Goal: Information Seeking & Learning: Learn about a topic

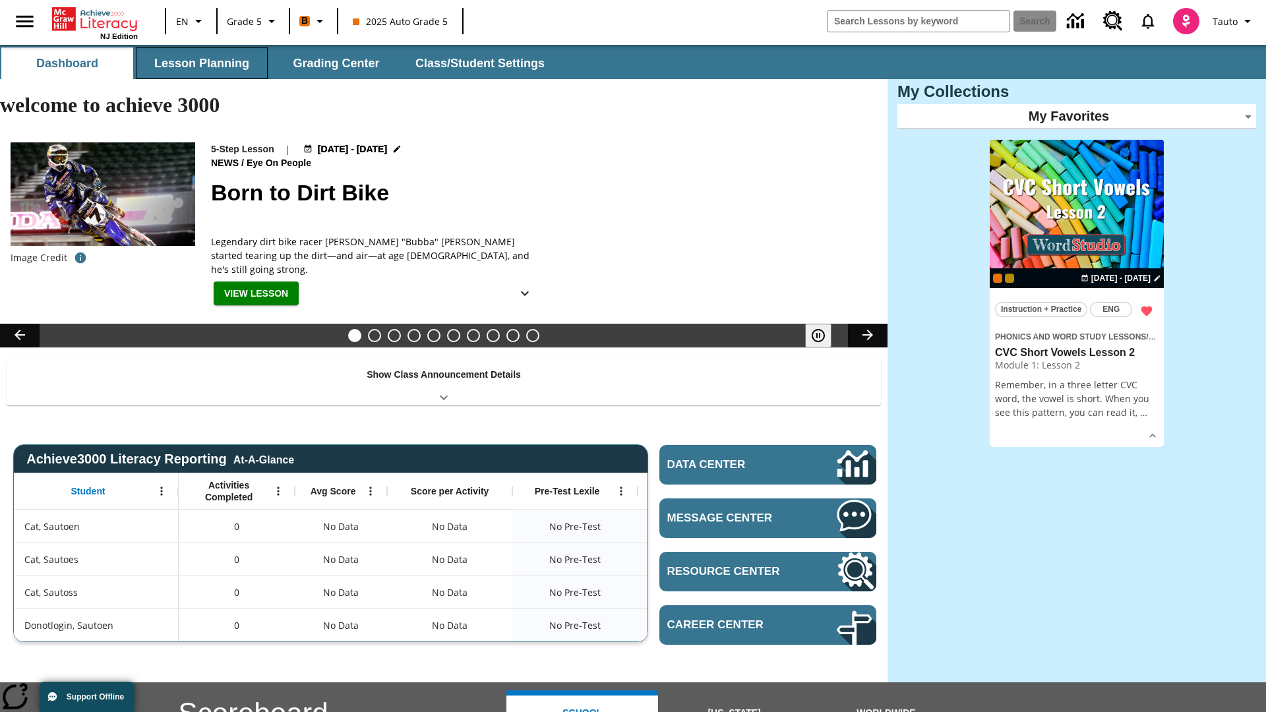
click at [202, 63] on button "Lesson Planning" at bounding box center [202, 63] width 132 height 32
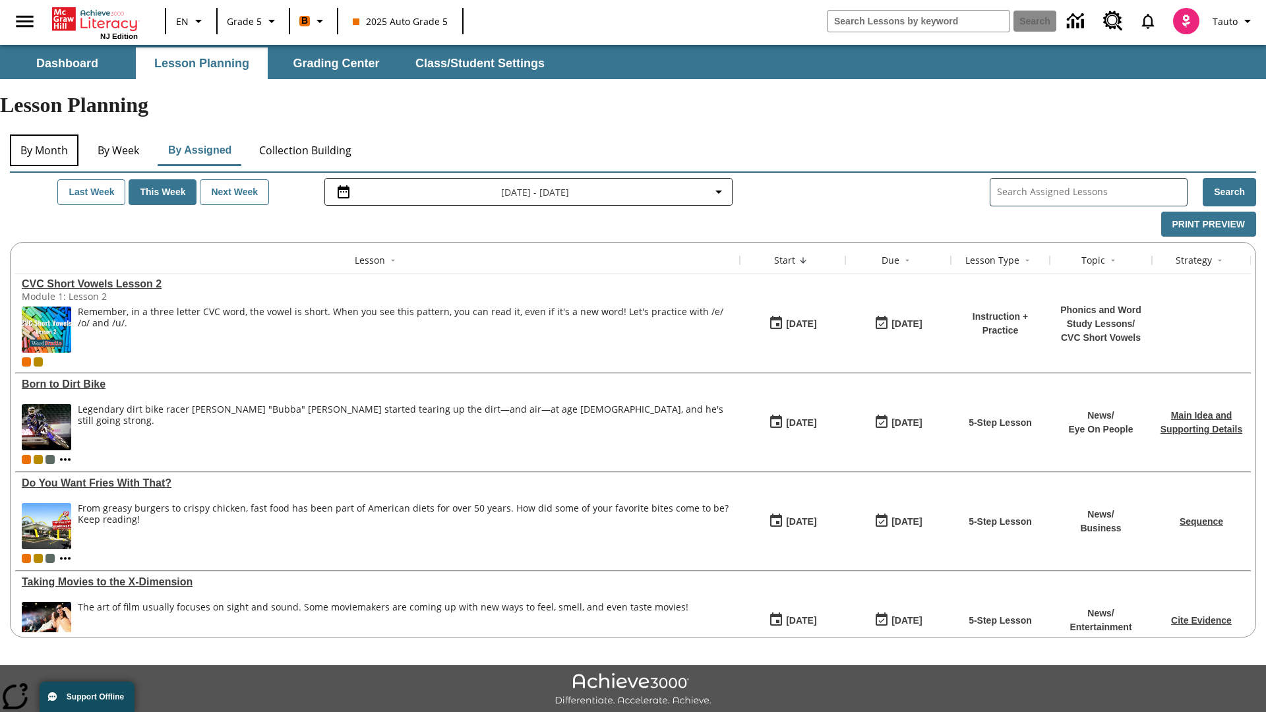
click at [44, 134] on button "By Month" at bounding box center [44, 150] width 69 height 32
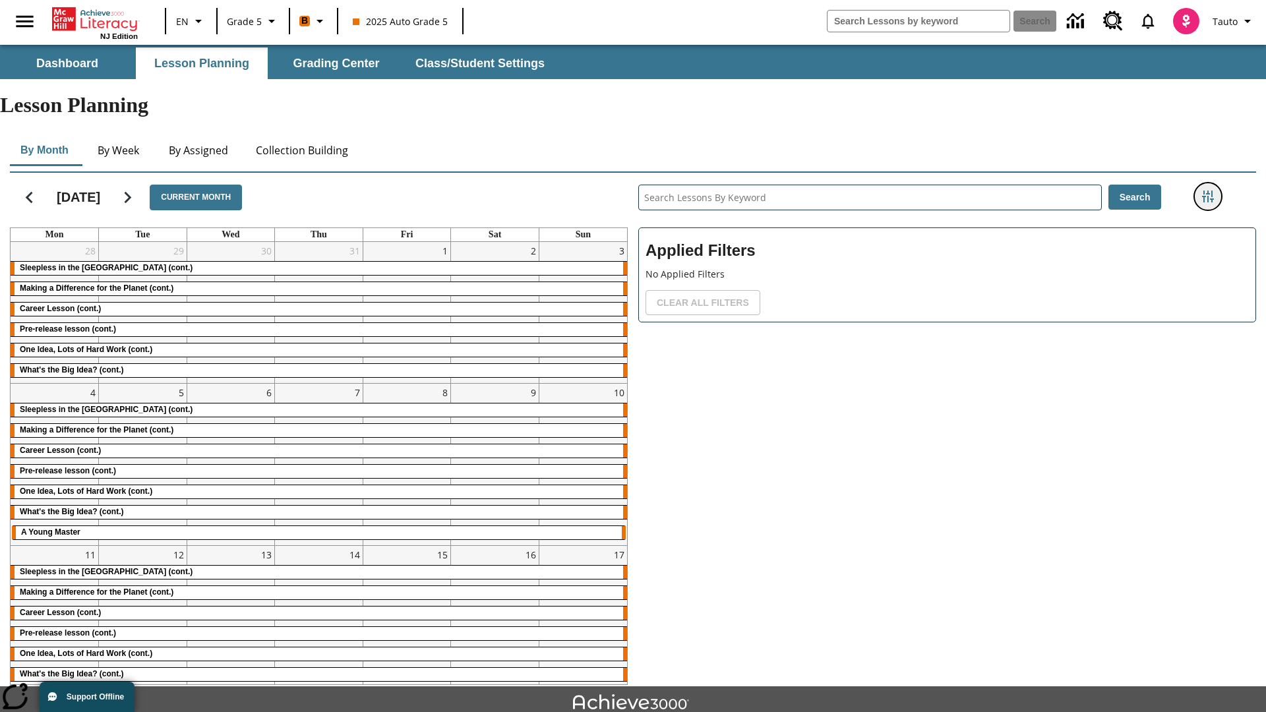
click at [1207, 191] on icon "Filters Side menu" at bounding box center [1208, 197] width 12 height 12
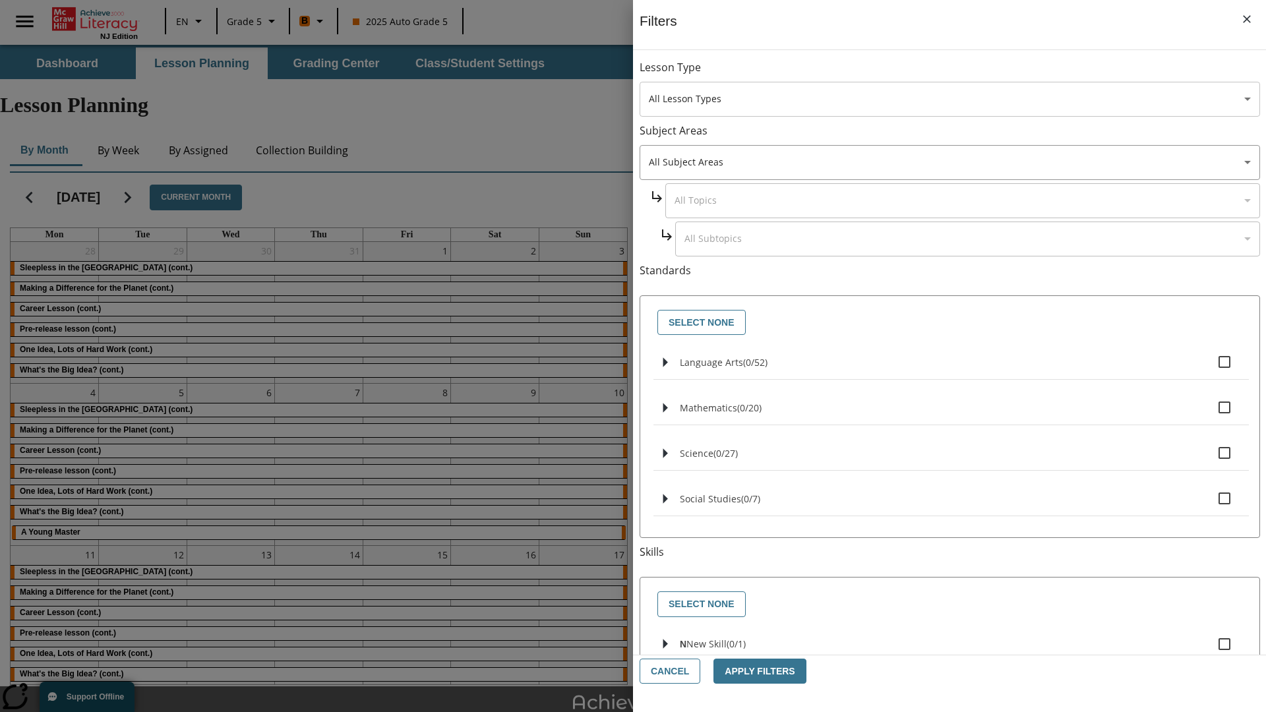
click at [949, 99] on body "Skip to main content NJ Edition EN Grade 5 B 2025 Auto Grade 5 Search 0 Tauto D…" at bounding box center [633, 408] width 1266 height 727
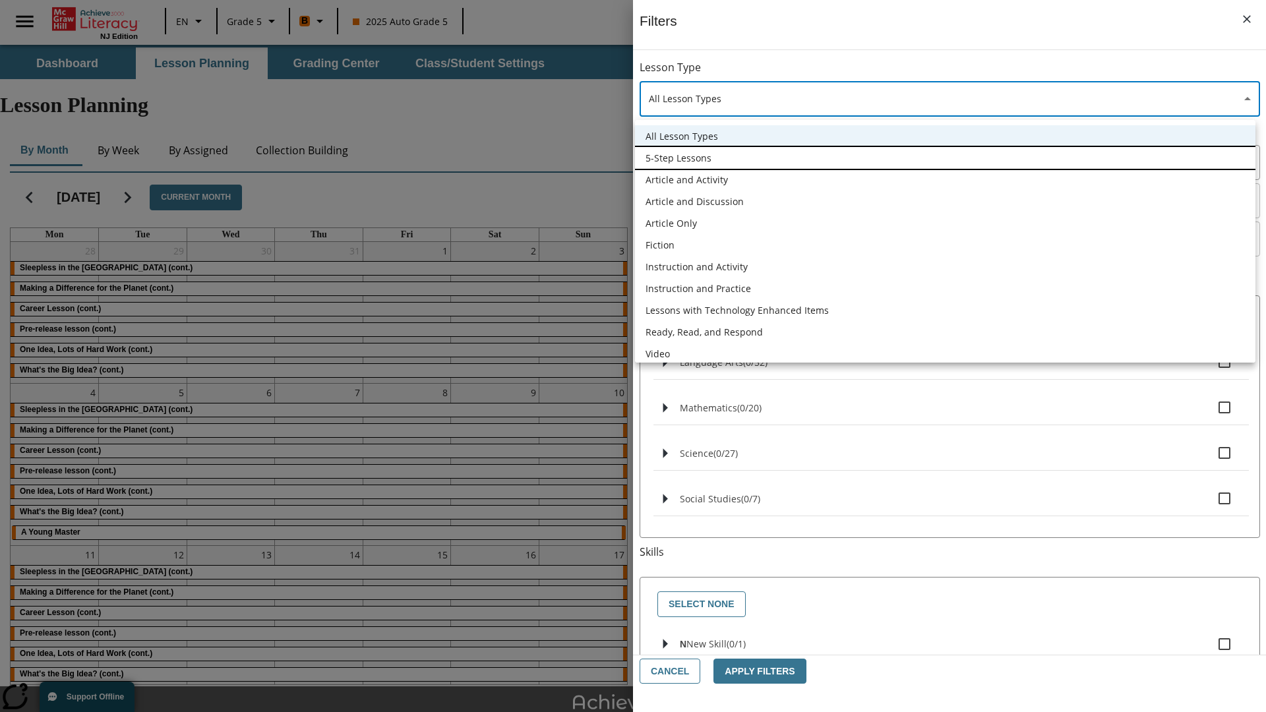
click at [945, 158] on li "5-Step Lessons" at bounding box center [945, 158] width 620 height 22
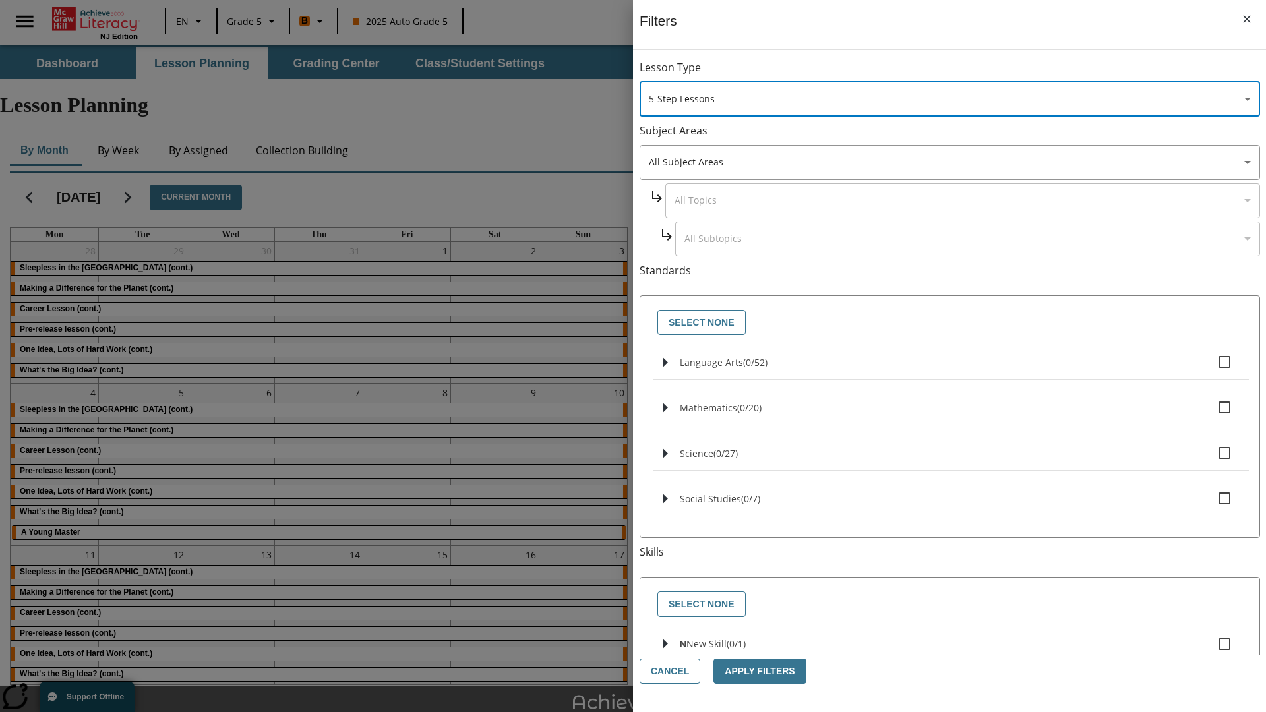
type input "1"
click at [754, 671] on button "Apply Filters" at bounding box center [759, 672] width 92 height 26
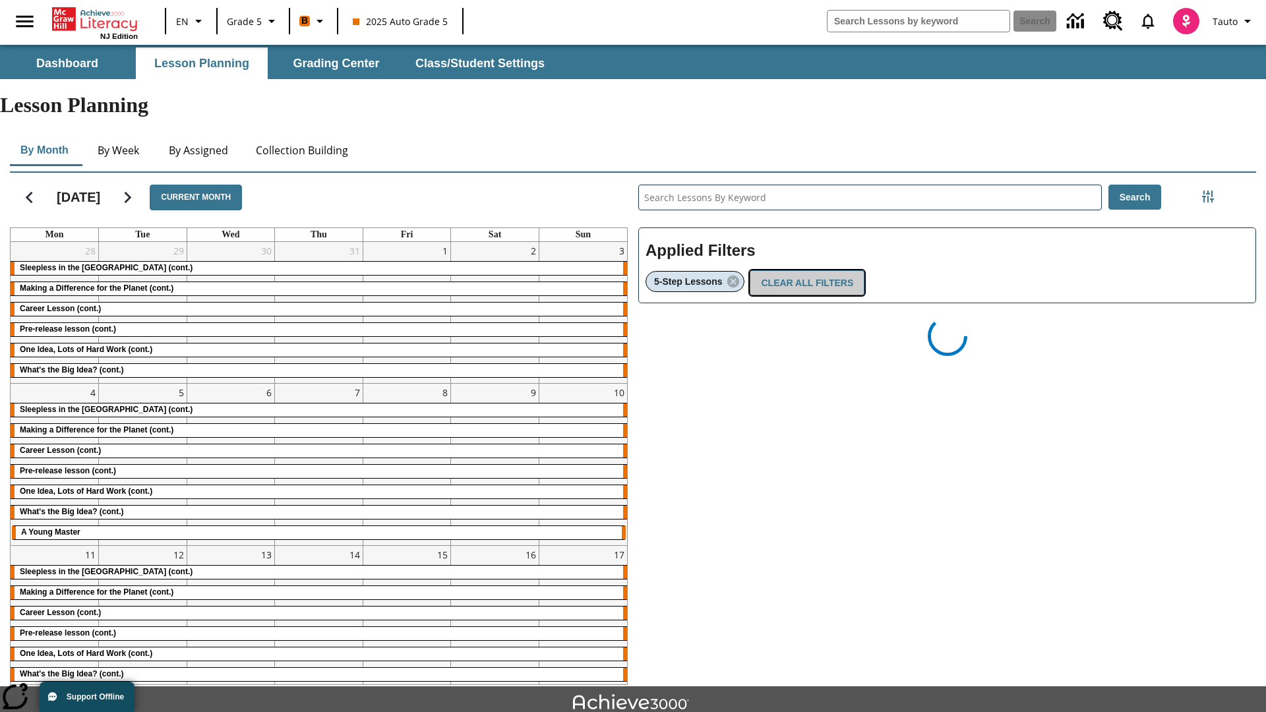
click at [803, 270] on button "Clear All Filters" at bounding box center [807, 283] width 115 height 26
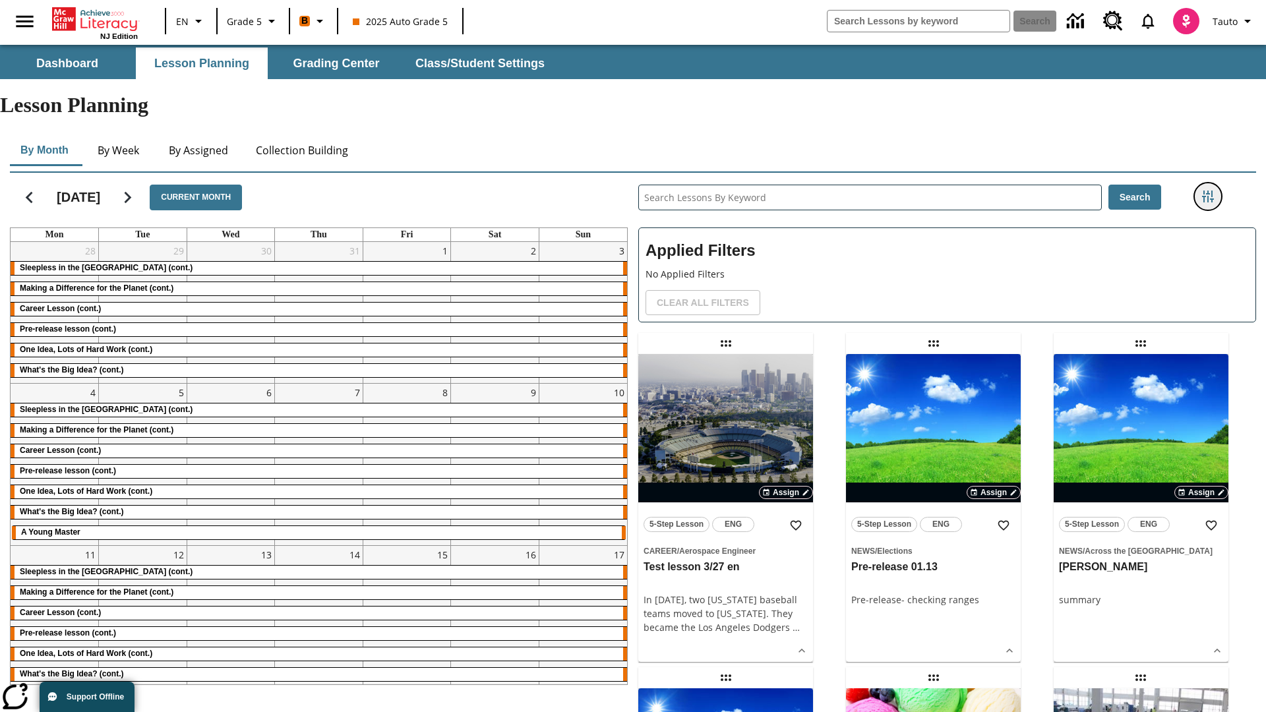
click at [1207, 191] on icon "Filters Side menu" at bounding box center [1208, 197] width 12 height 12
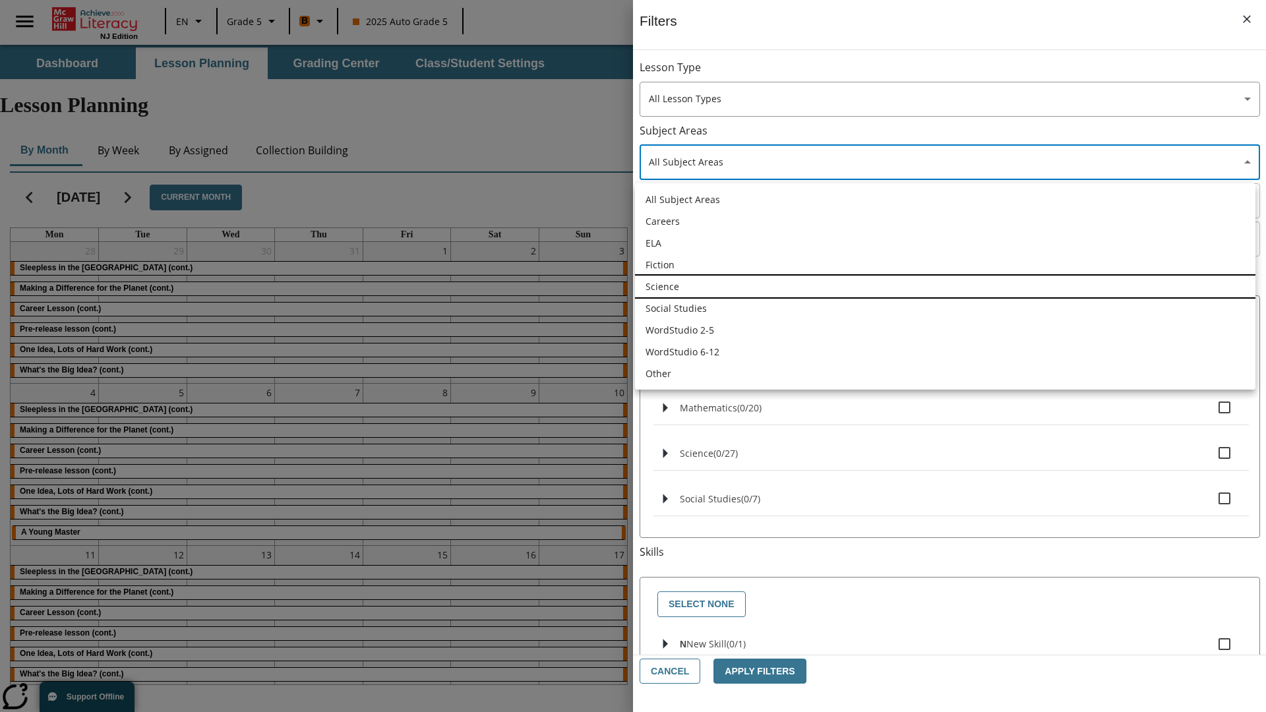
click at [945, 286] on li "Science" at bounding box center [945, 287] width 620 height 22
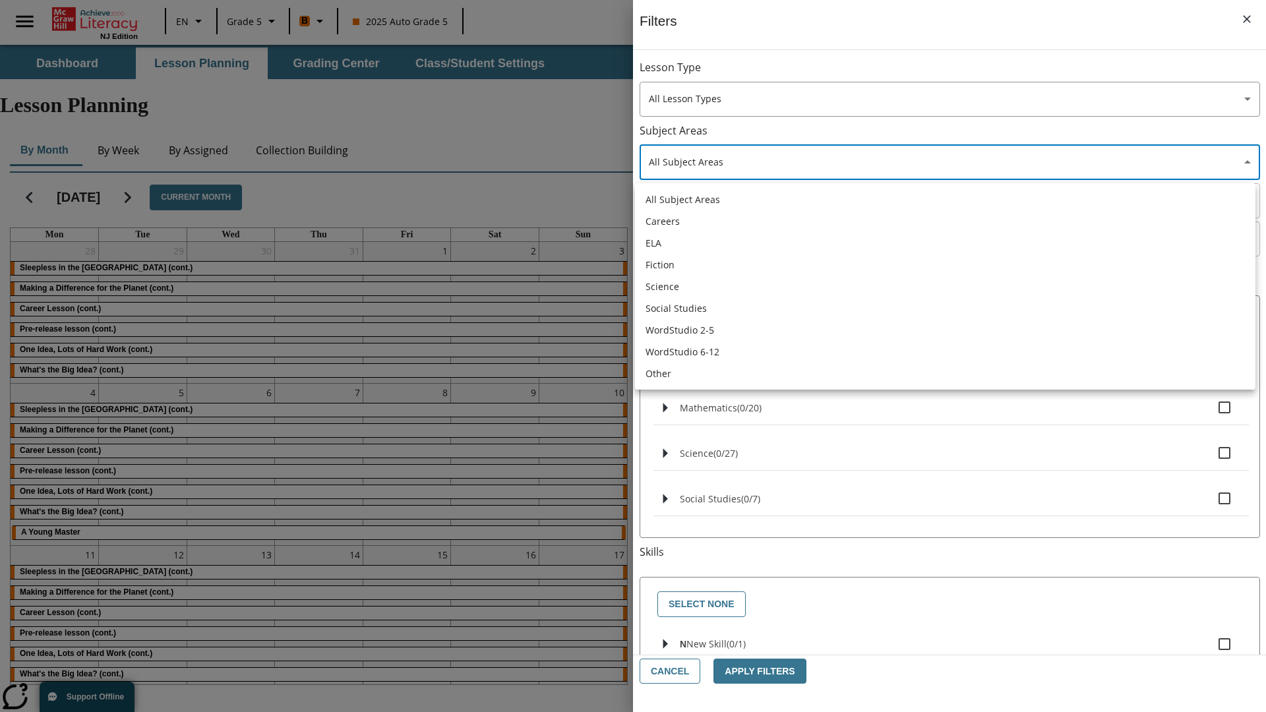
type input "2"
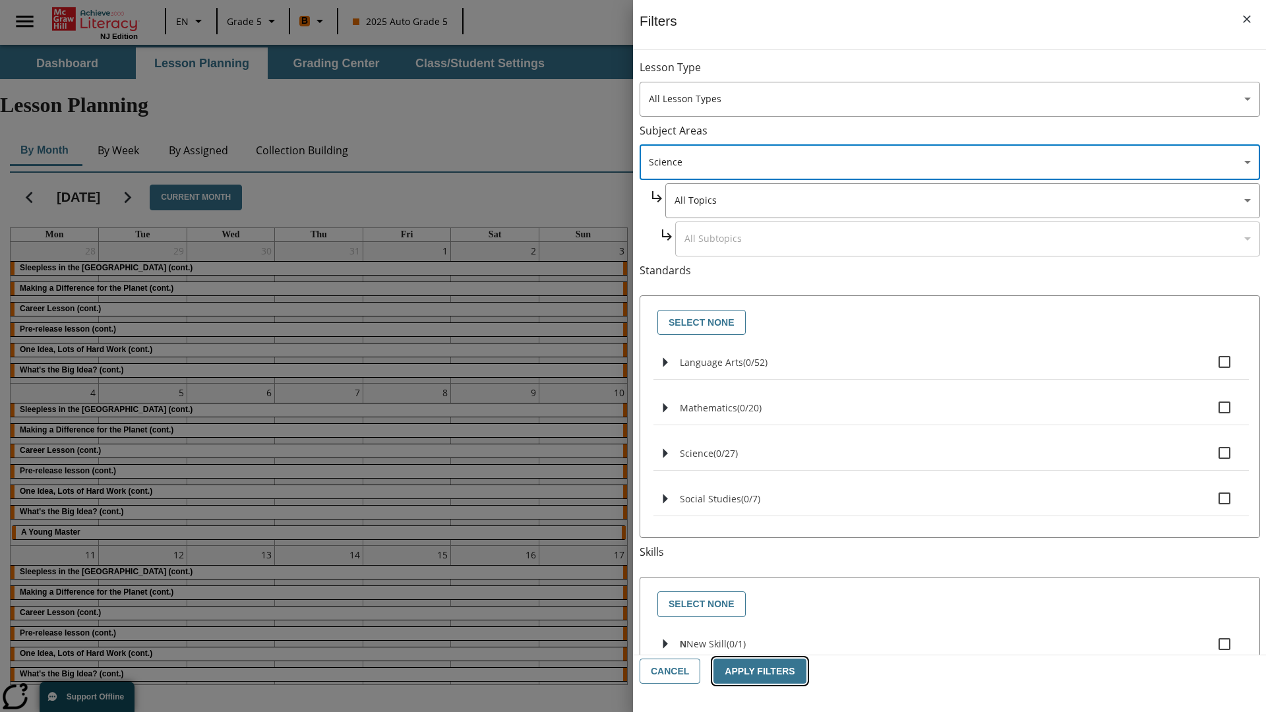
click at [754, 671] on button "Apply Filters" at bounding box center [759, 672] width 92 height 26
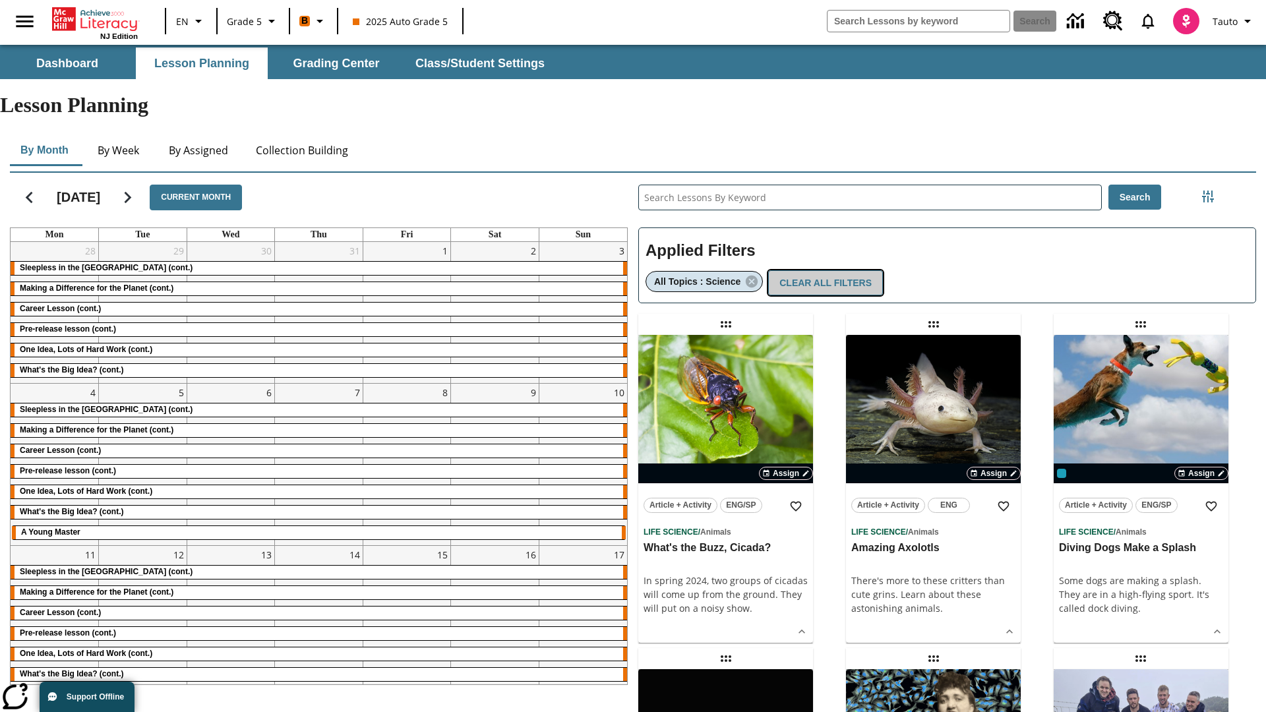
click at [820, 270] on button "Clear All Filters" at bounding box center [825, 283] width 115 height 26
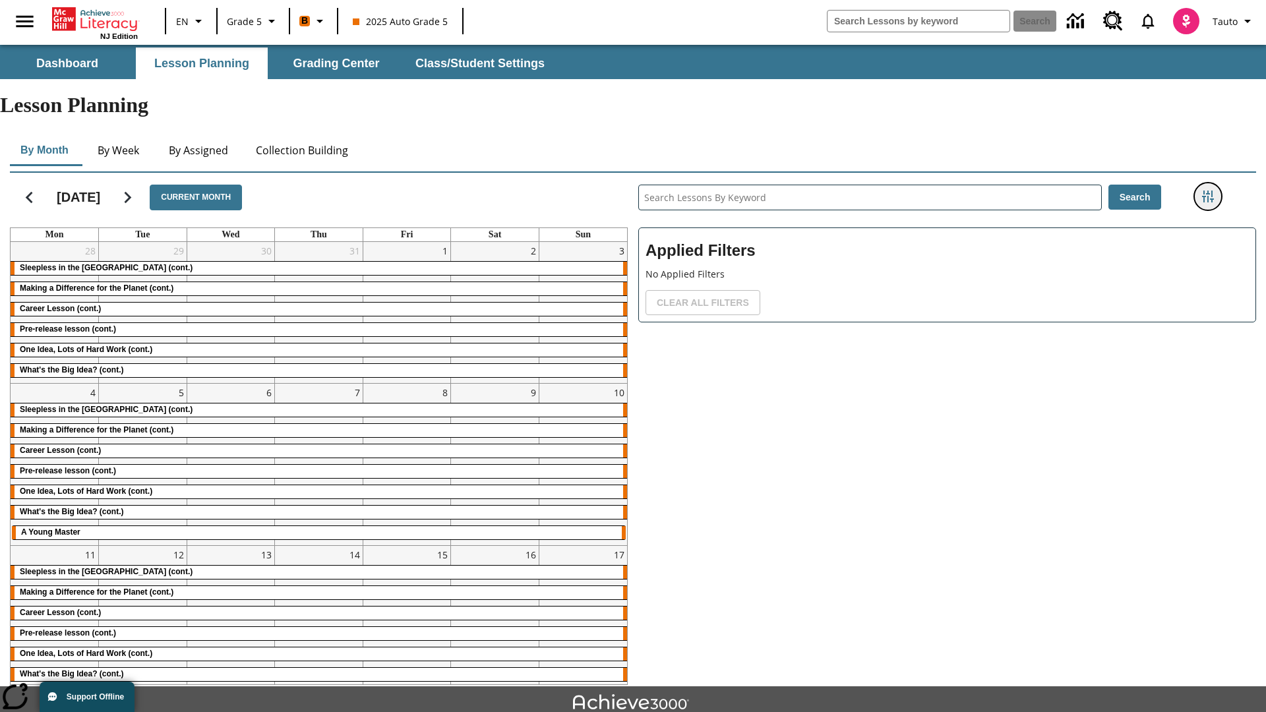
click at [1207, 191] on icon "Filters Side menu" at bounding box center [1208, 197] width 12 height 12
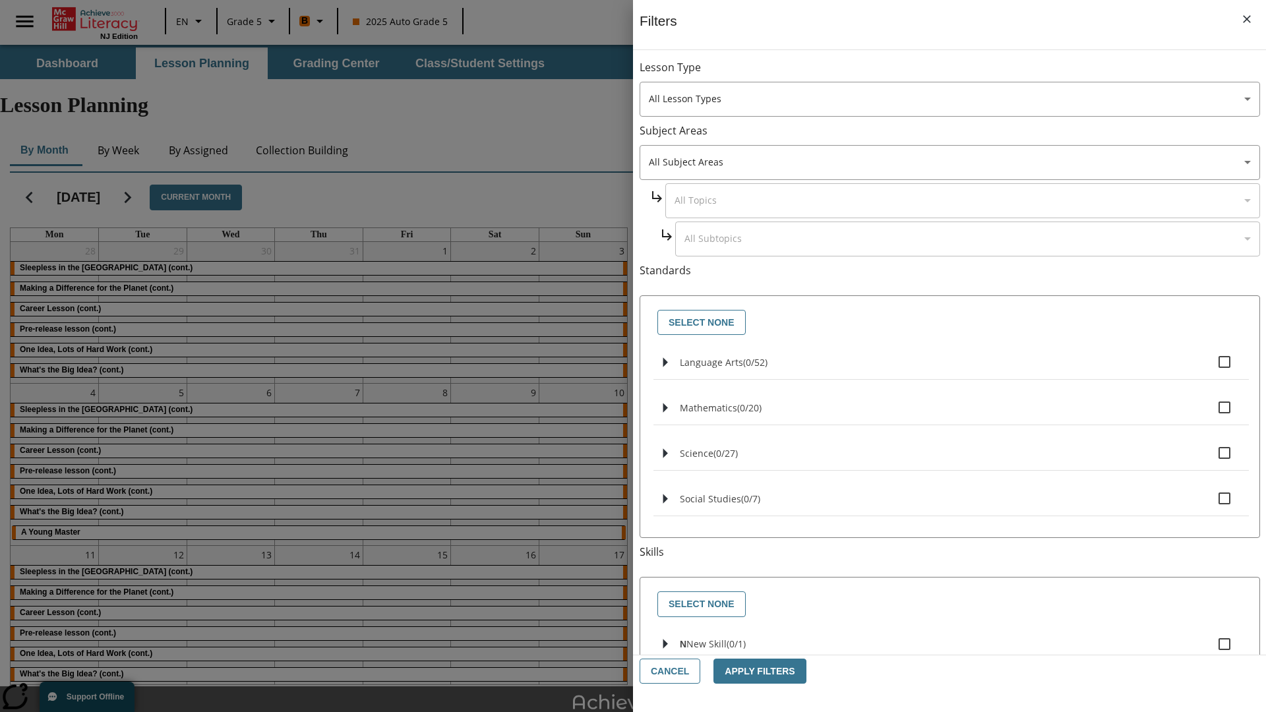
click at [743, 362] on span "Language Arts" at bounding box center [755, 362] width 24 height 13
click at [1210, 362] on input "Language Arts ( 0 / 52 )" at bounding box center [1224, 362] width 28 height 28
checkbox input "true"
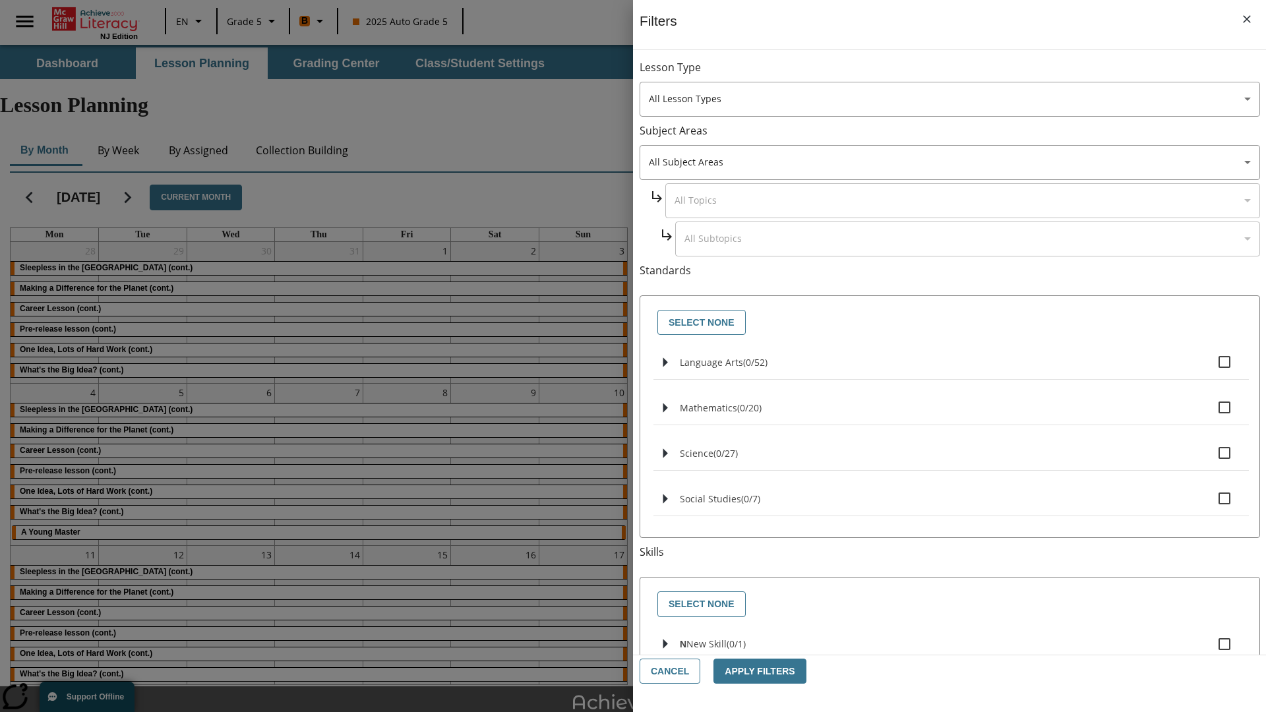
checkbox input "true"
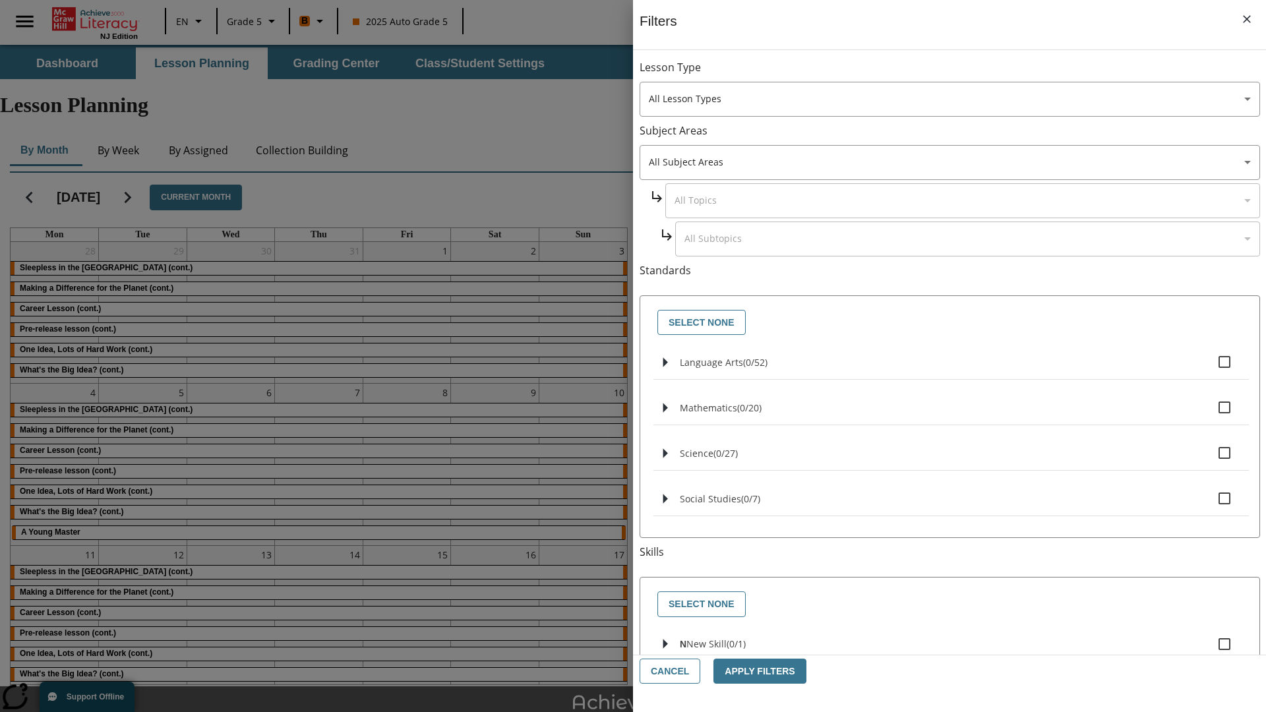
checkbox input "true"
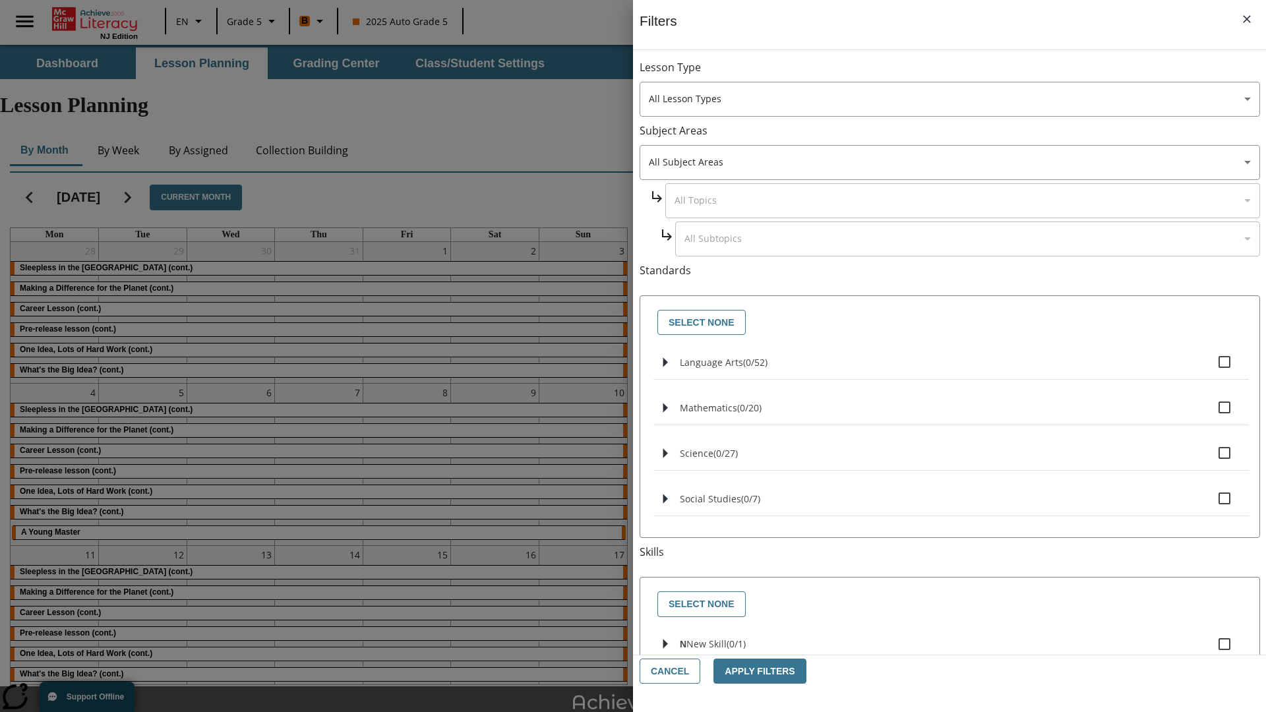
checkbox input "true"
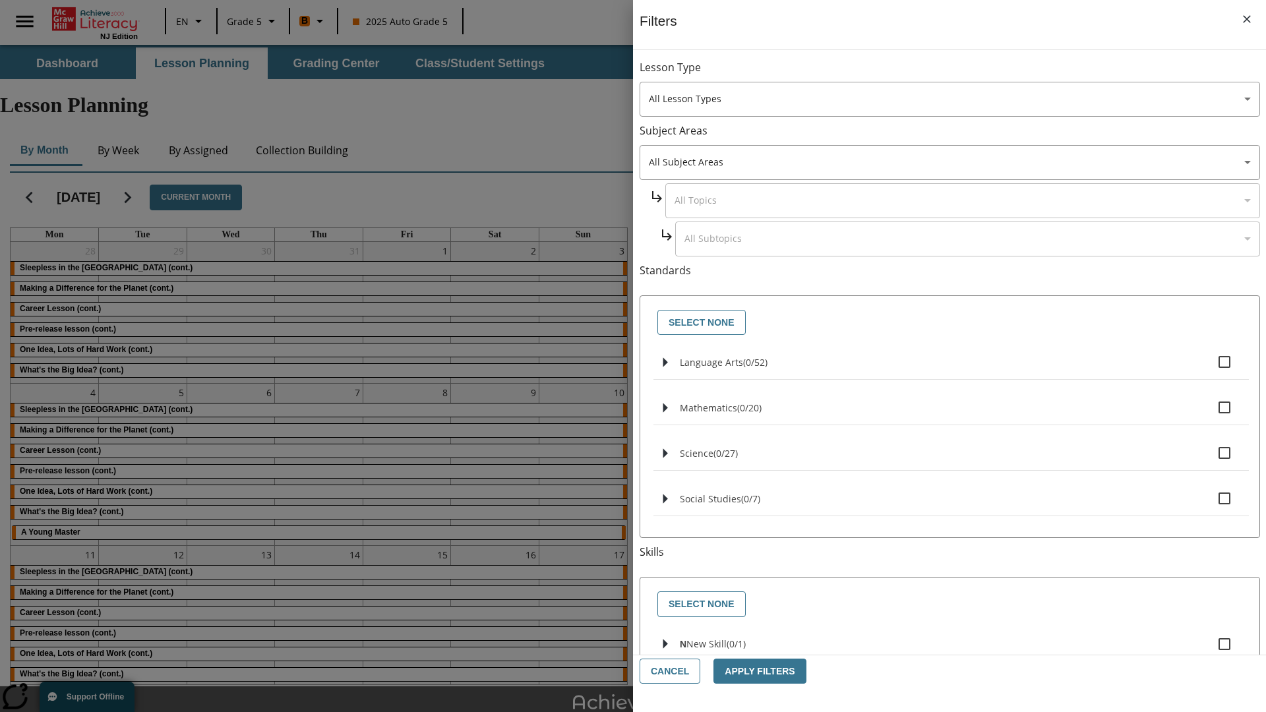
checkbox input "true"
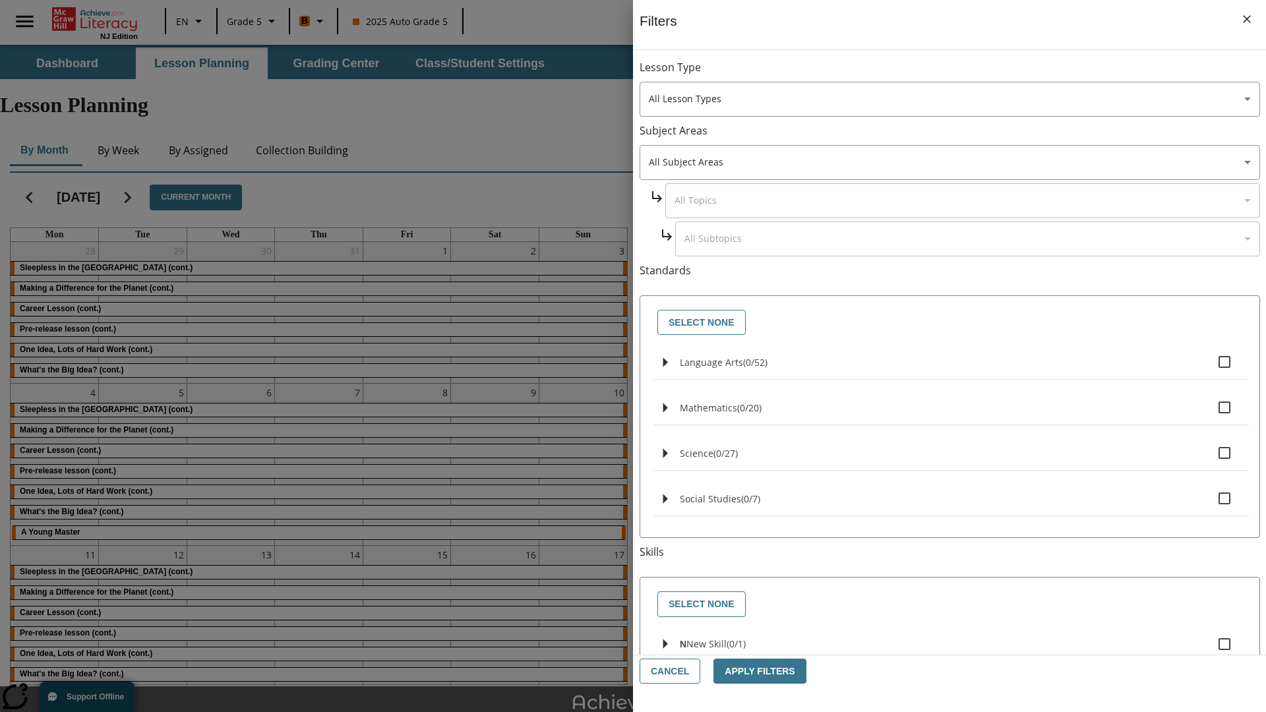
checkbox input "true"
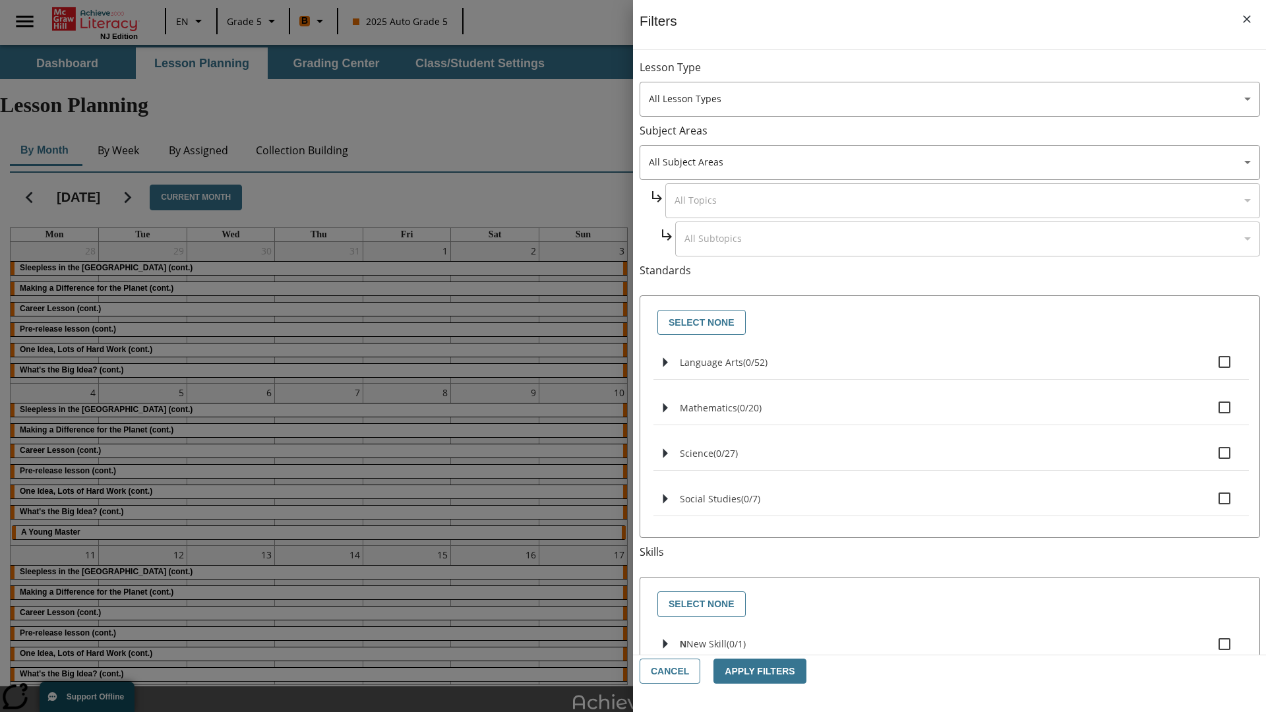
checkbox input "true"
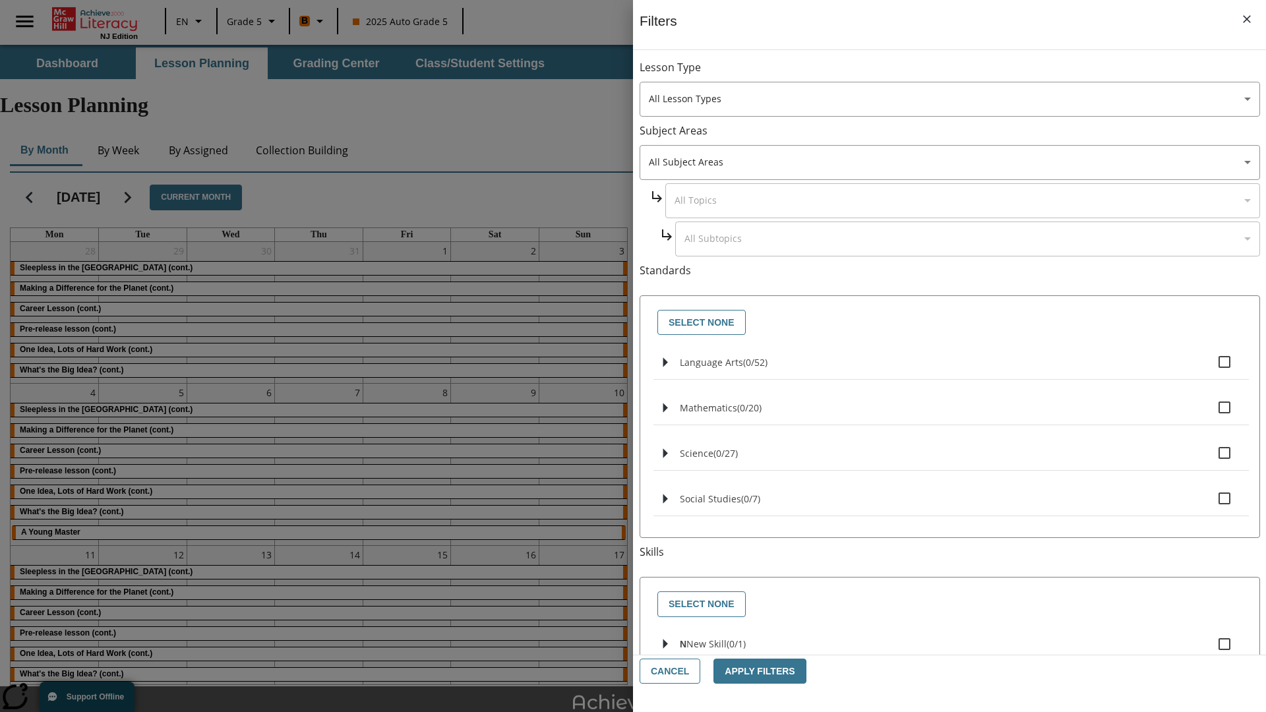
checkbox input "true"
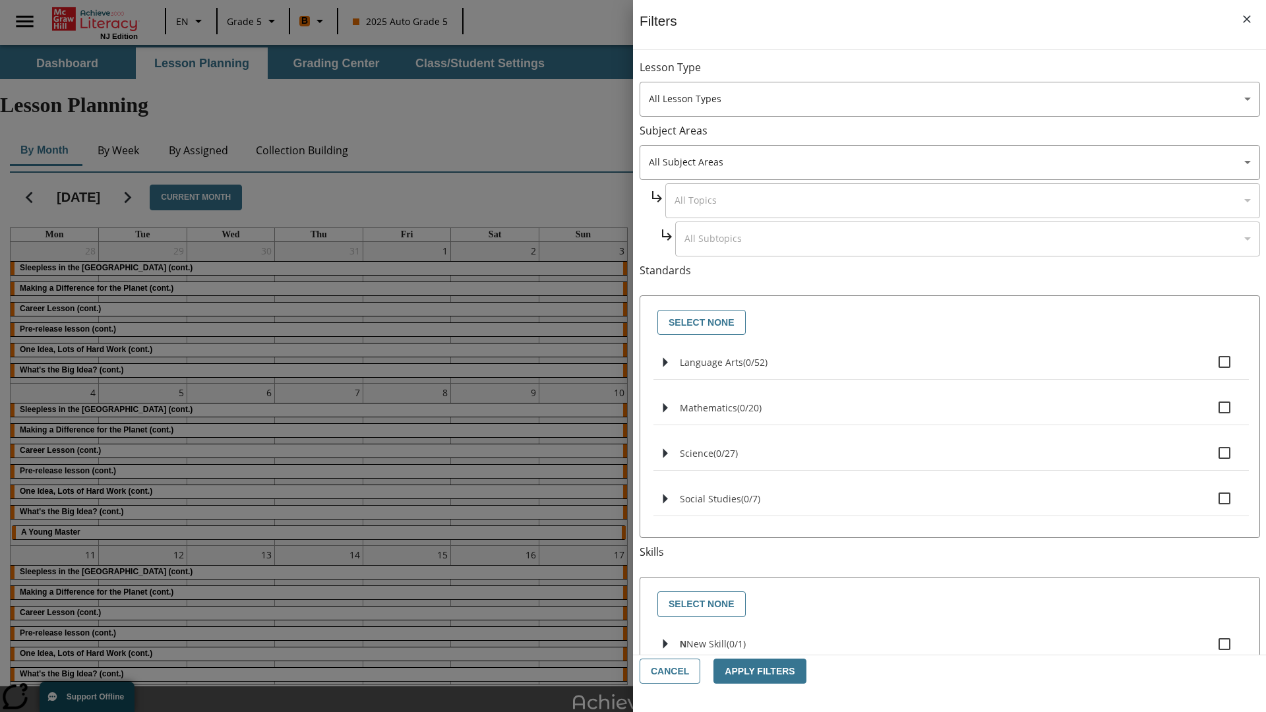
checkbox input "true"
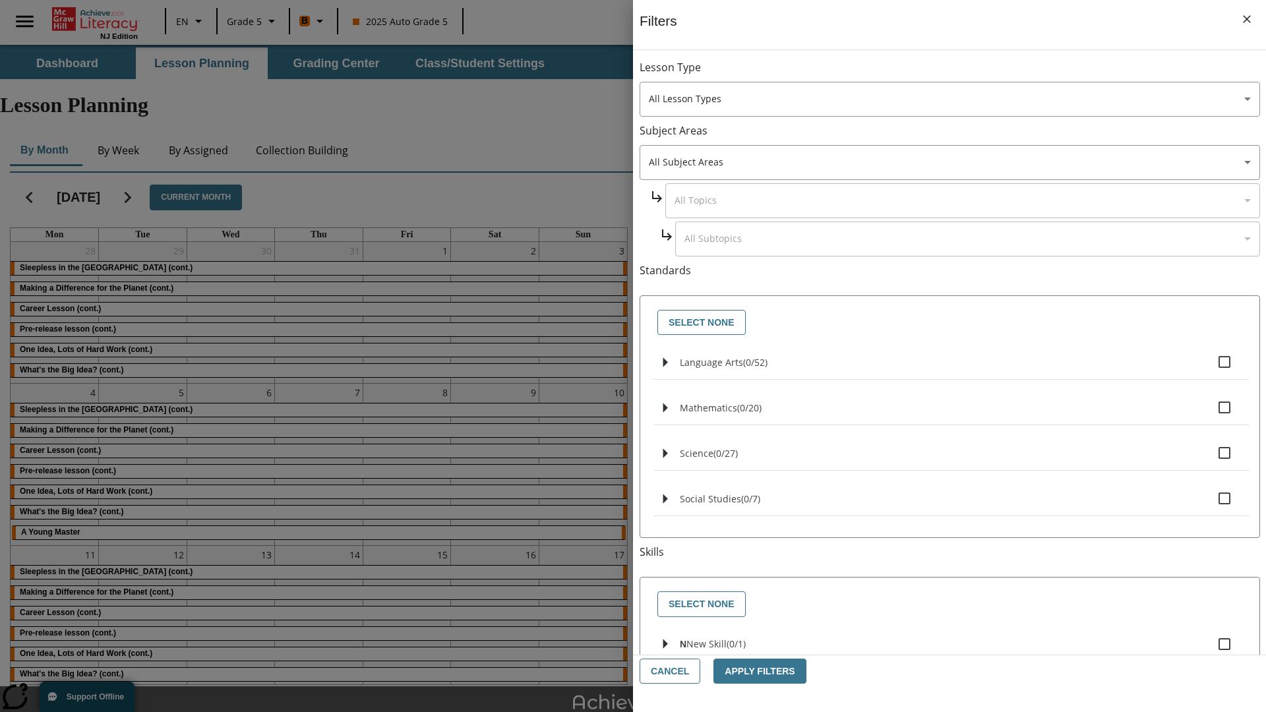
checkbox input "true"
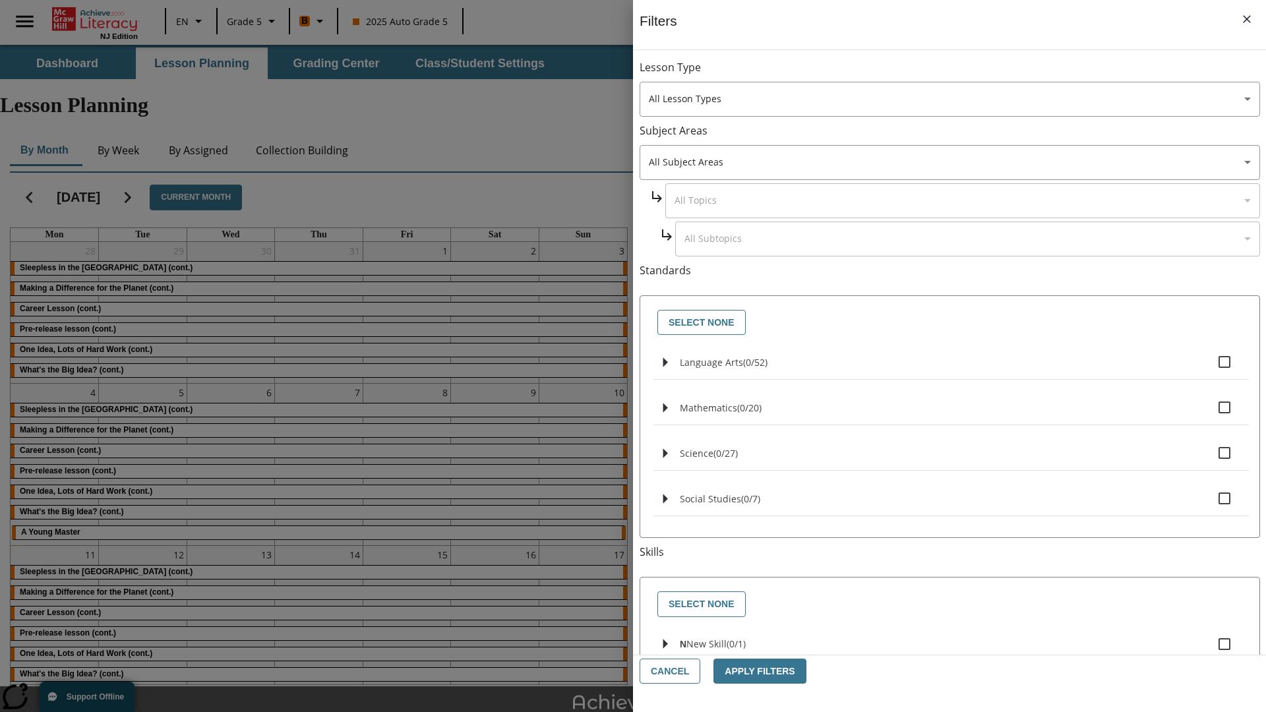
checkbox input "true"
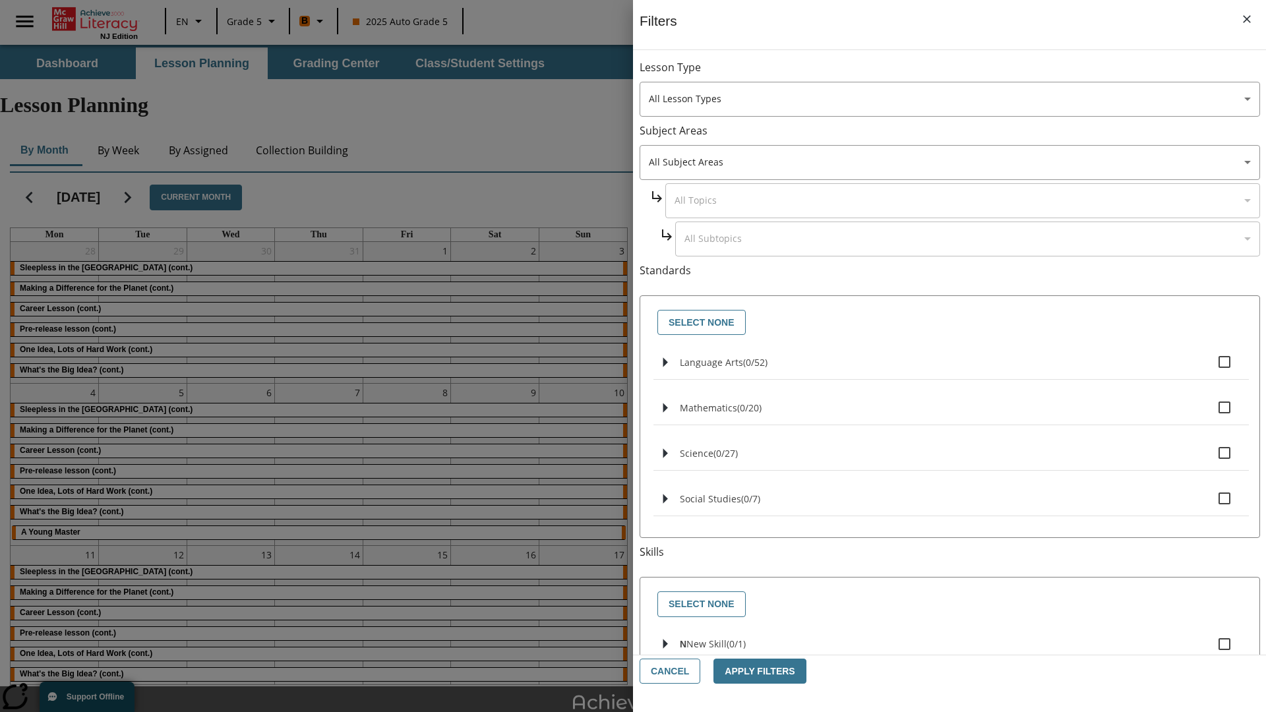
checkbox input "true"
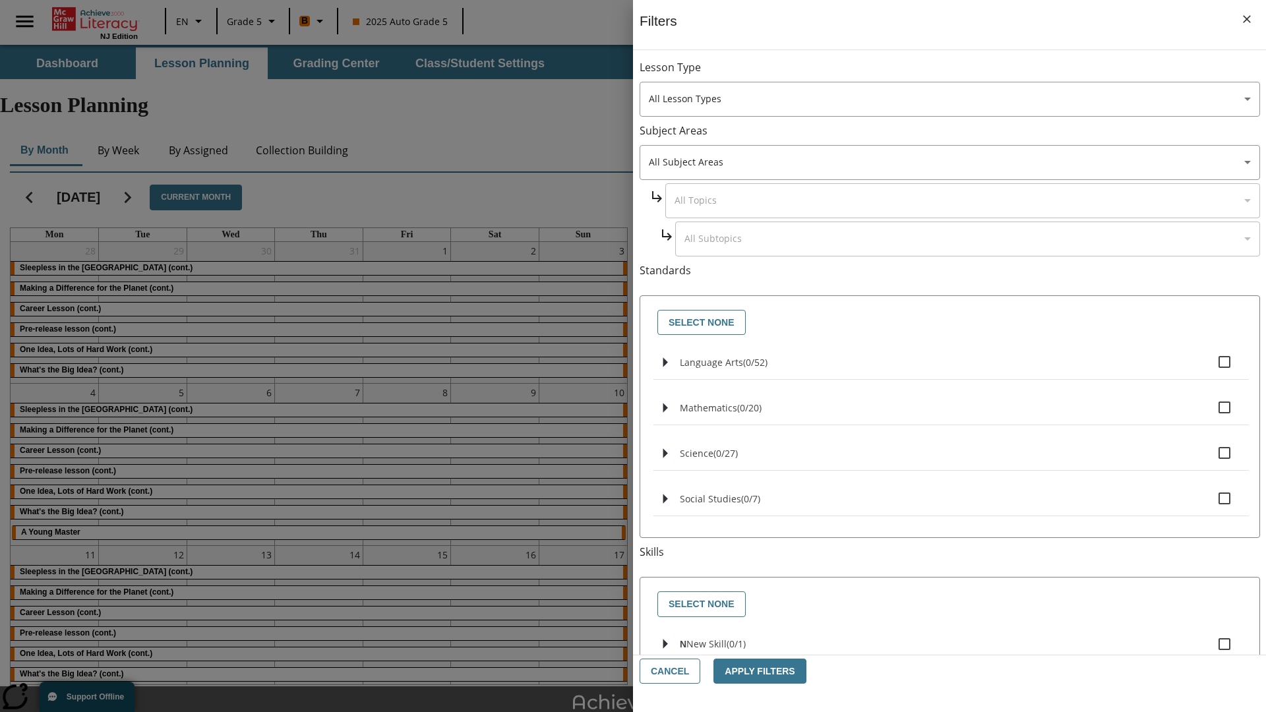
checkbox input "true"
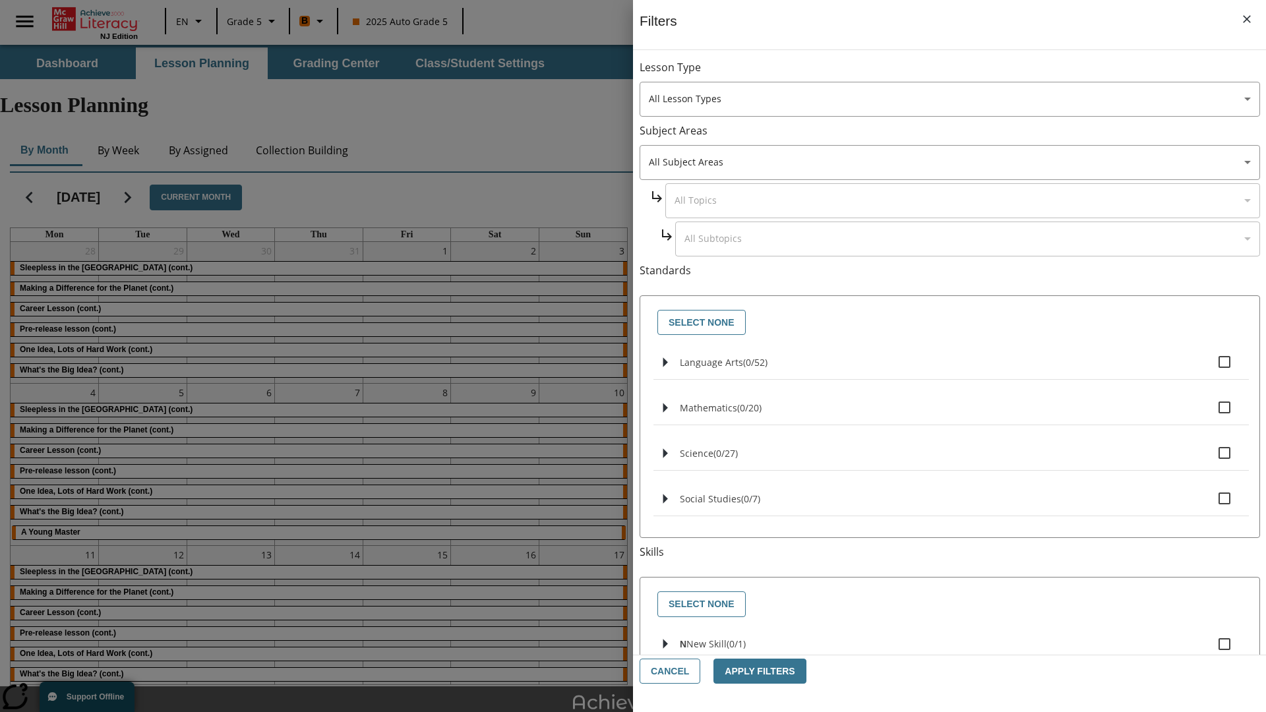
checkbox input "true"
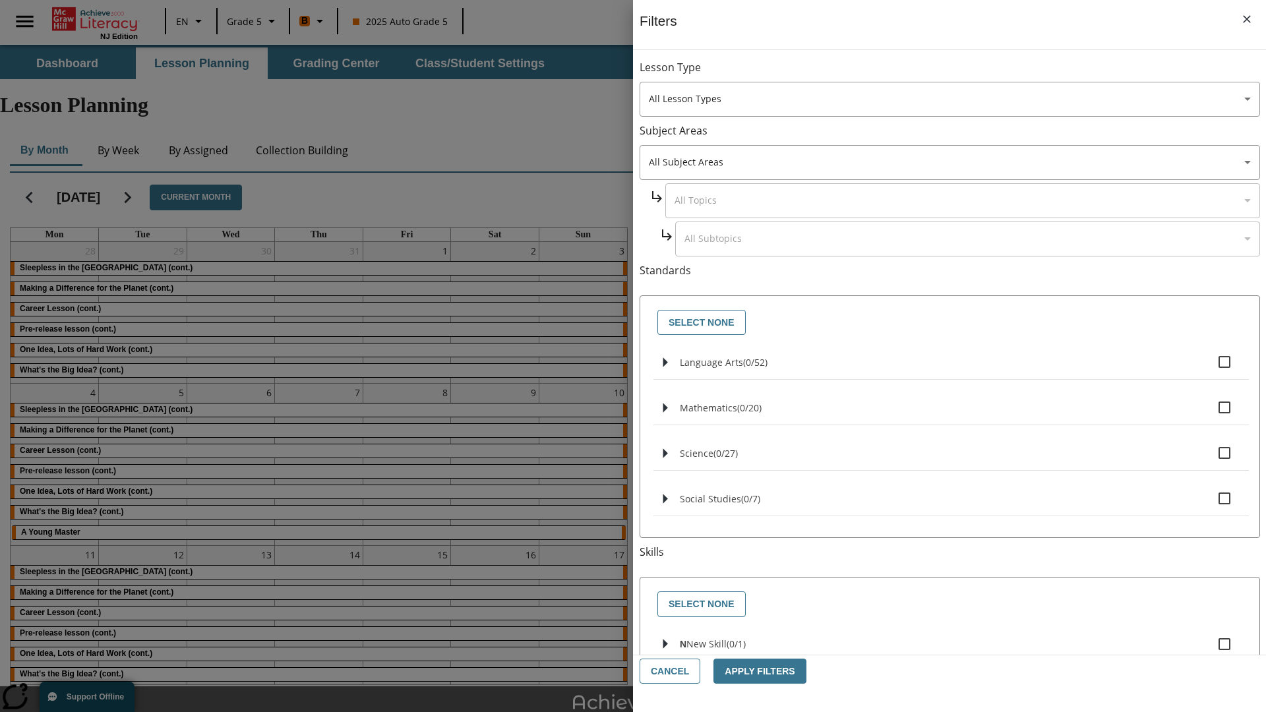
checkbox input "true"
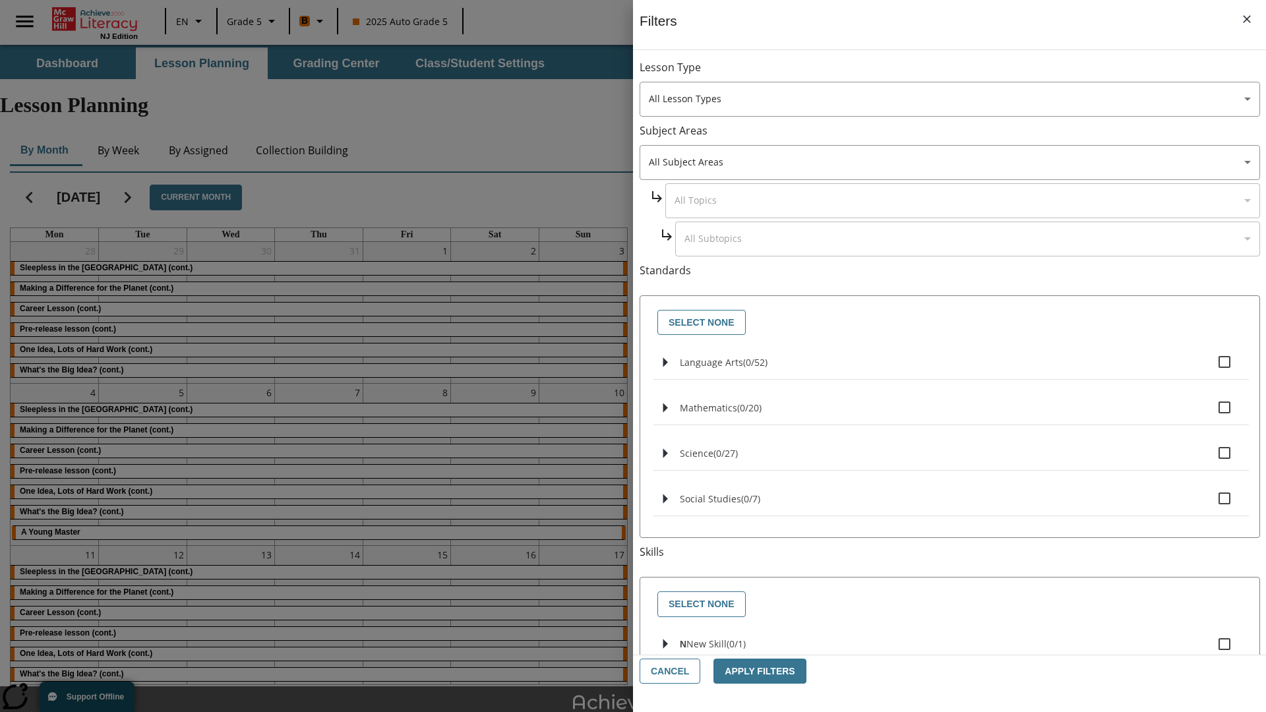
checkbox input "true"
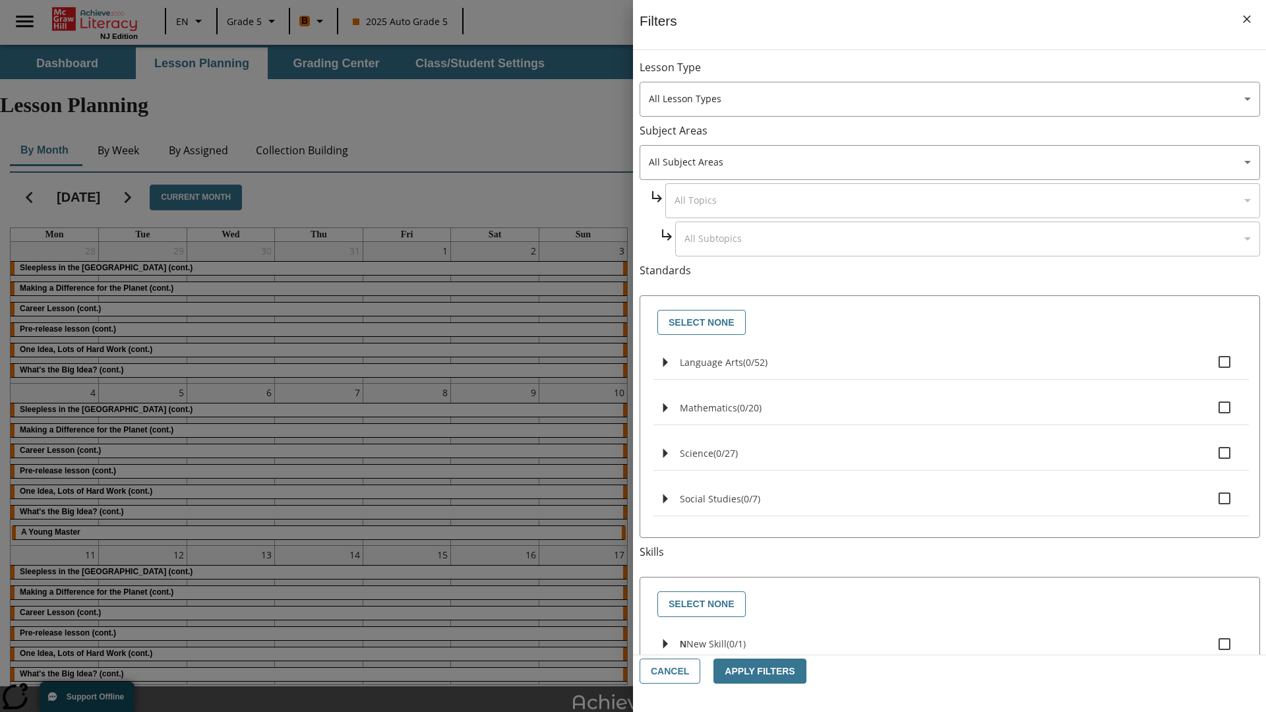
checkbox input "true"
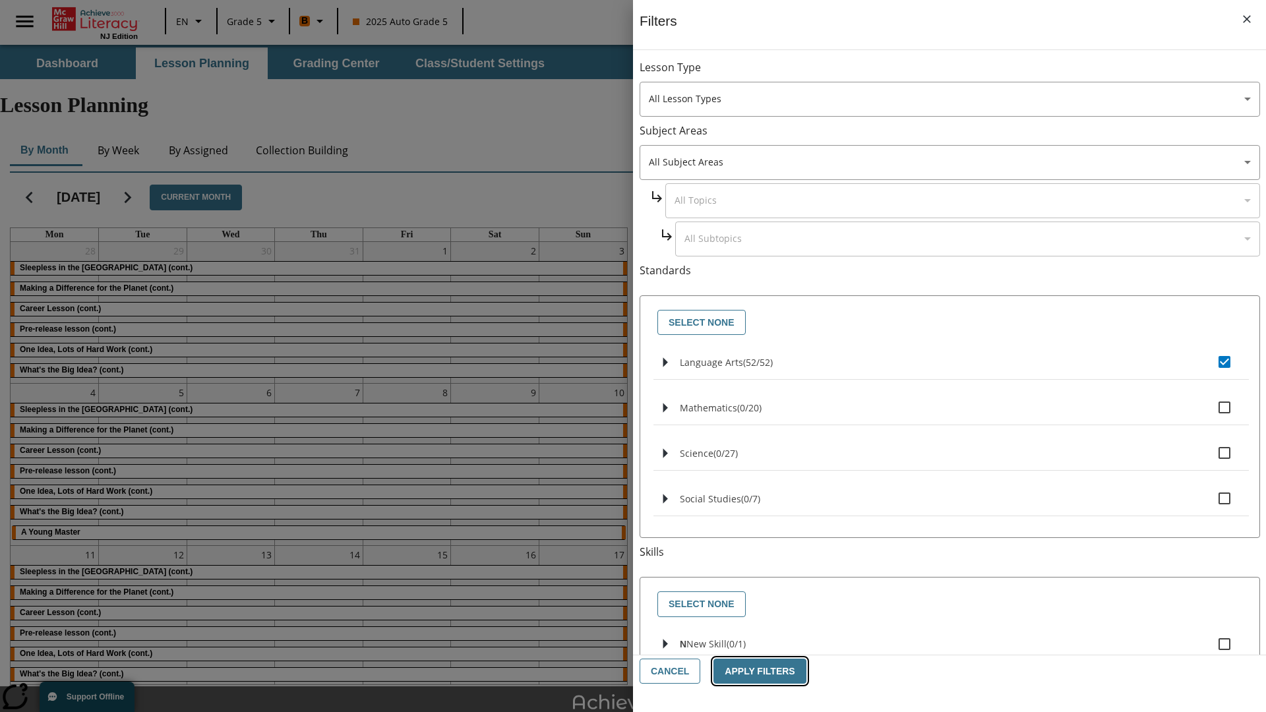
click at [754, 671] on button "Apply Filters" at bounding box center [759, 672] width 92 height 26
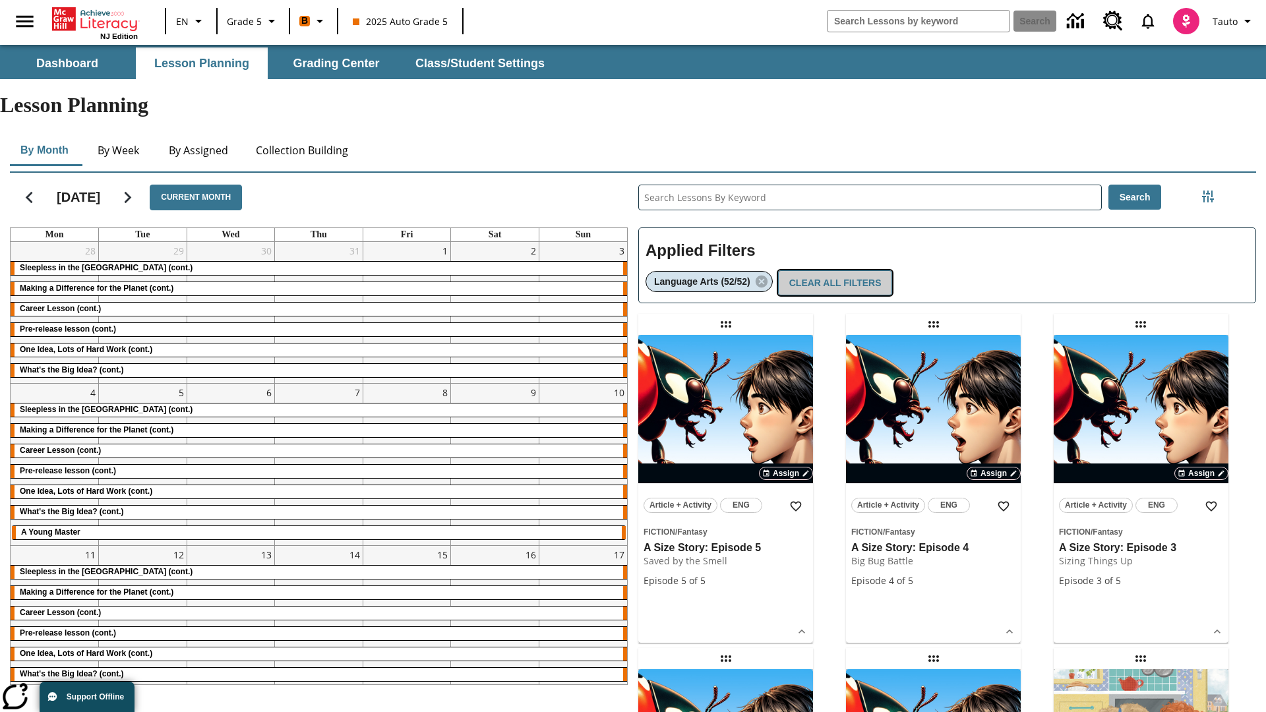
click at [832, 270] on button "Clear All Filters" at bounding box center [835, 283] width 115 height 26
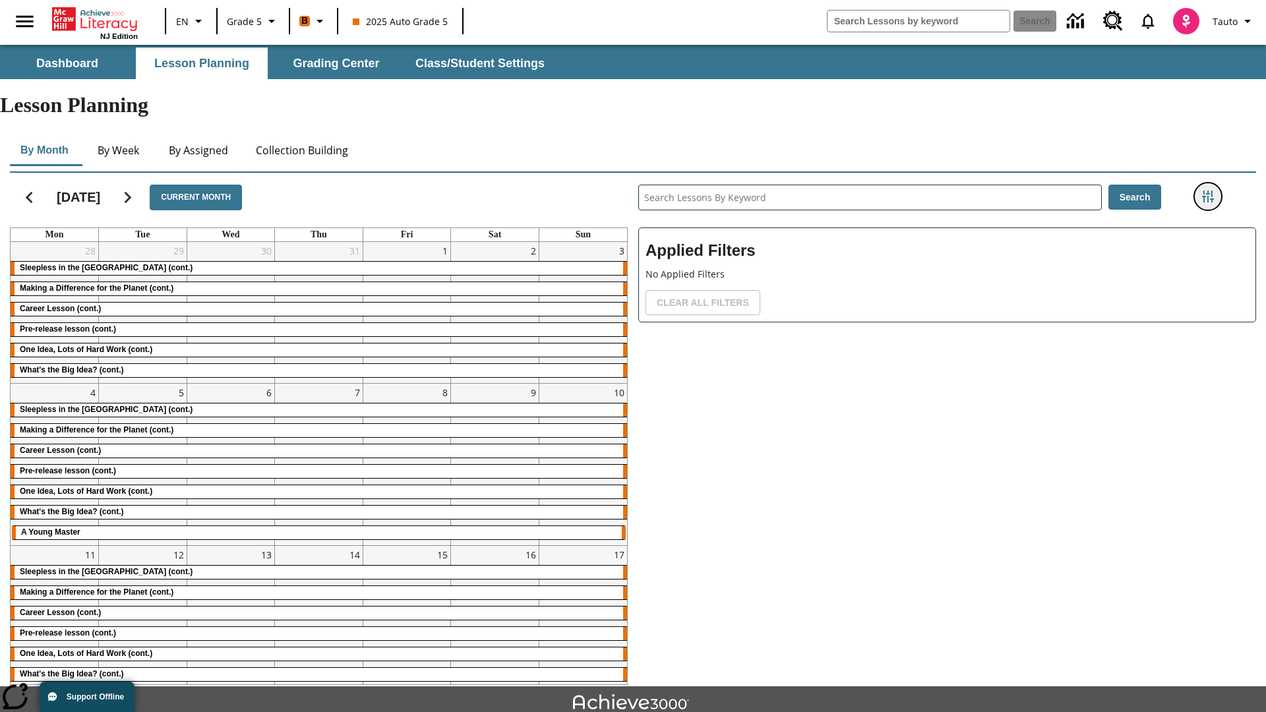
click at [1207, 191] on icon "Filters Side menu" at bounding box center [1208, 197] width 12 height 12
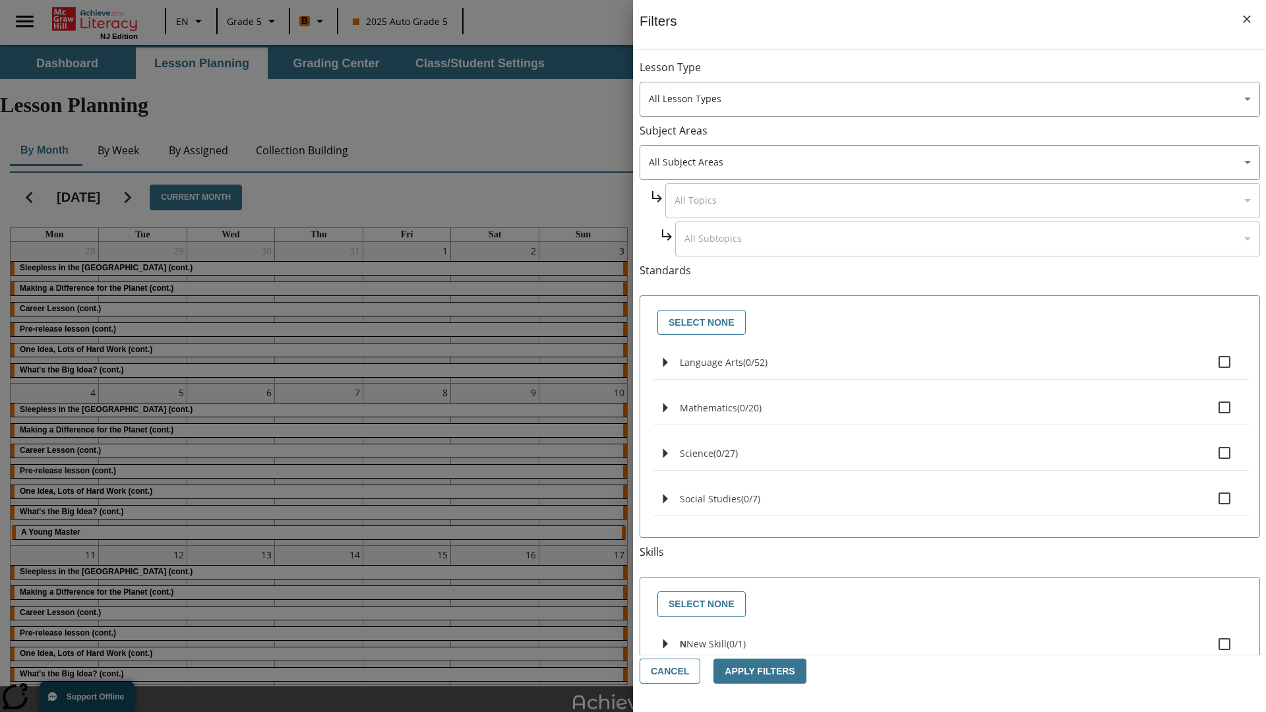
click at [951, 637] on label "N New Skill ( 0 / 1 )" at bounding box center [959, 644] width 558 height 28
click at [1210, 637] on input "N New Skill ( 0 / 1 )" at bounding box center [1224, 644] width 28 height 28
checkbox input "true"
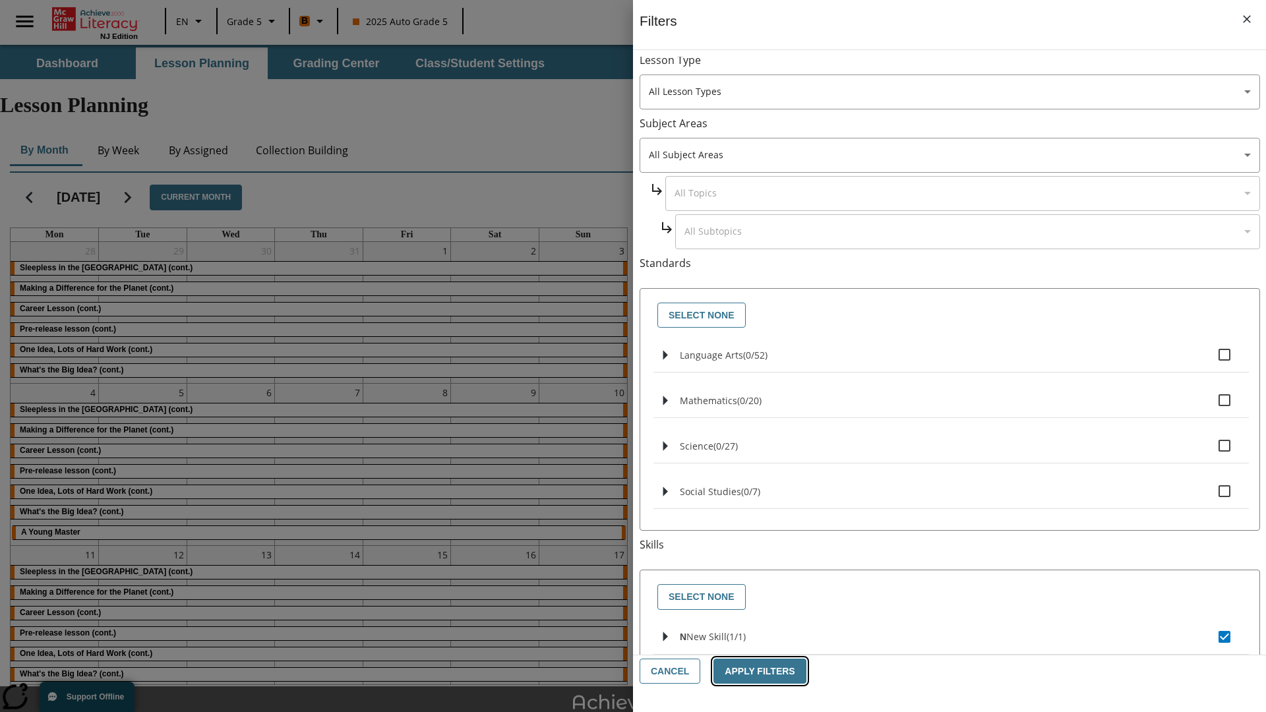
click at [754, 671] on button "Apply Filters" at bounding box center [759, 672] width 92 height 26
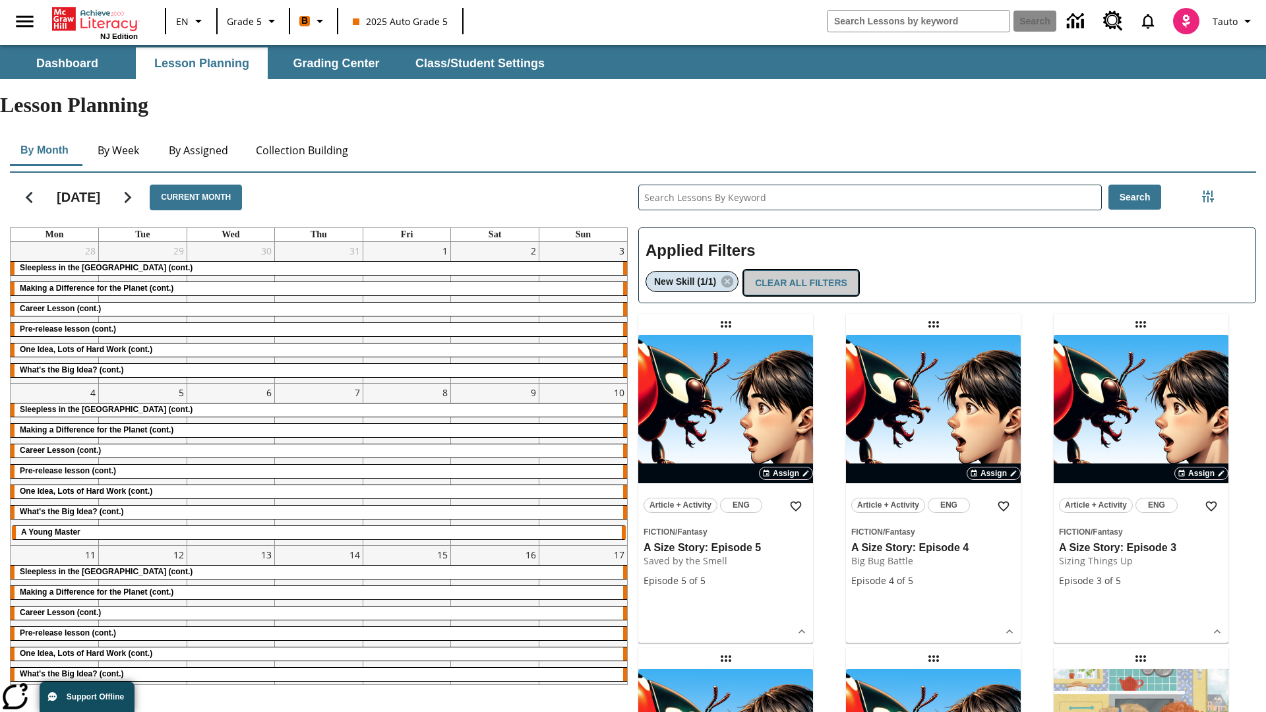
click at [798, 270] on button "Clear All Filters" at bounding box center [801, 283] width 115 height 26
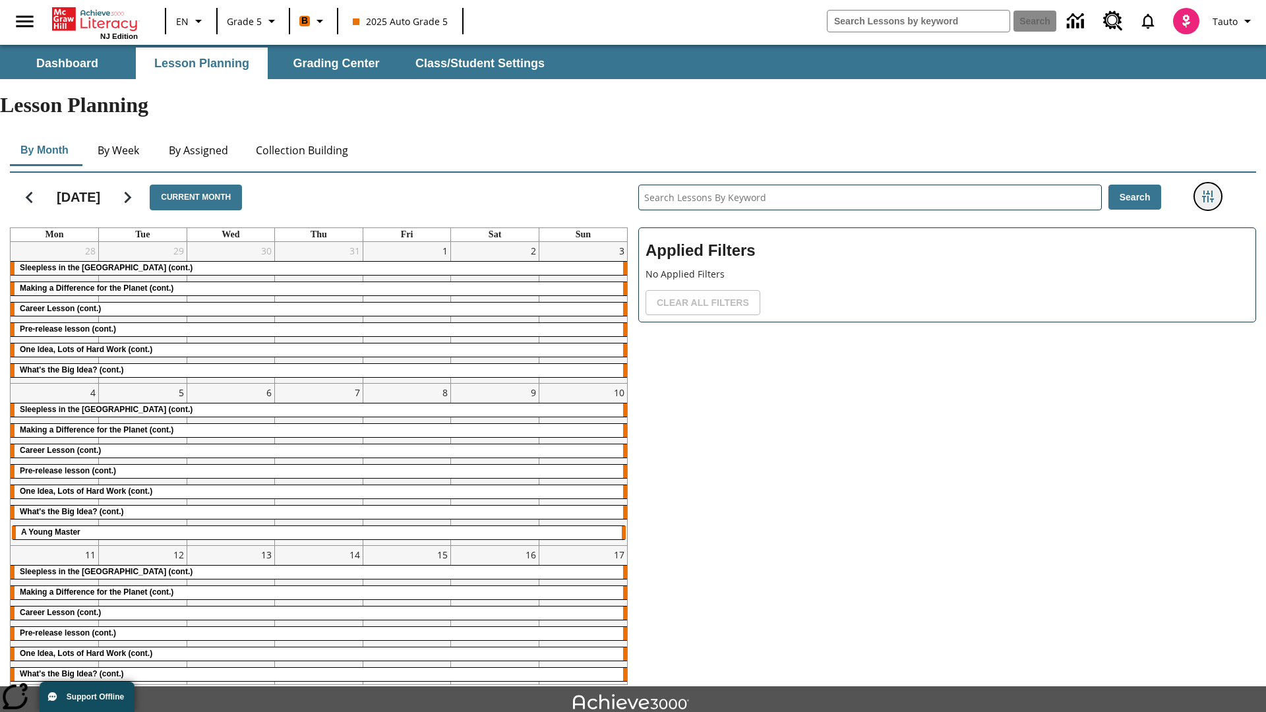
click at [1207, 191] on icon "Filters Side menu" at bounding box center [1208, 197] width 12 height 12
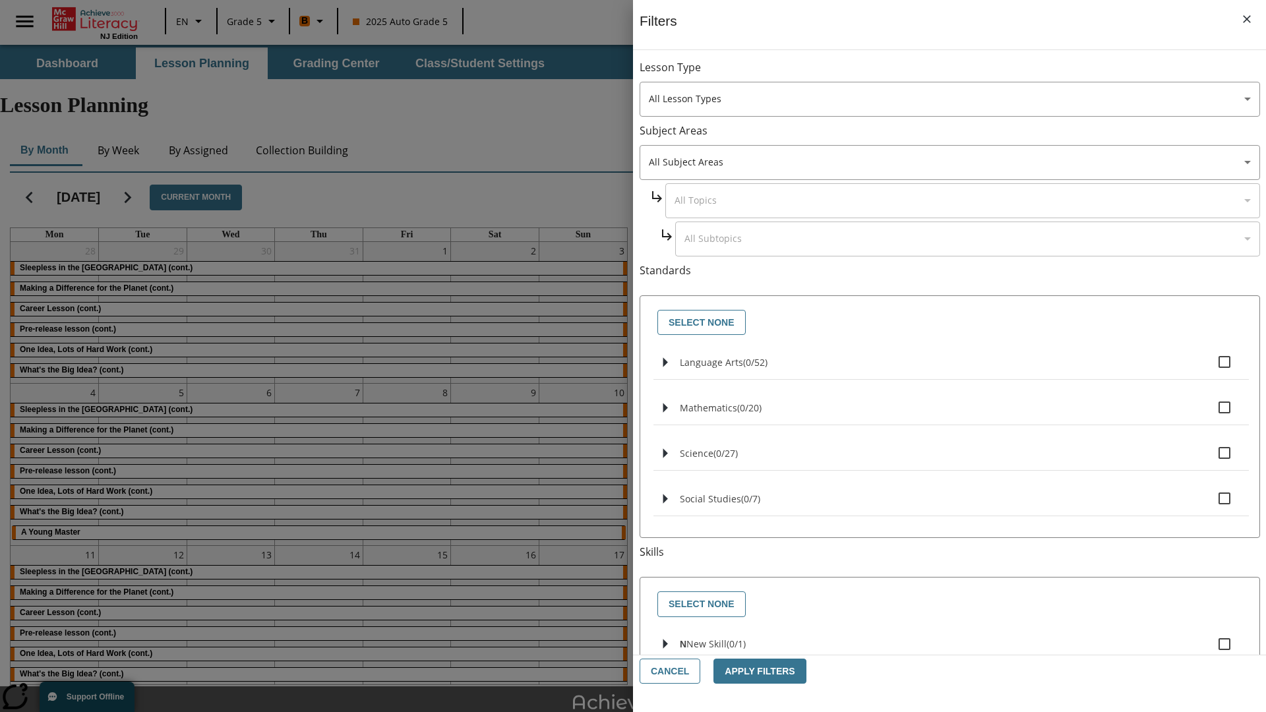
checkbox input "true"
click at [754, 671] on button "Apply Filters" at bounding box center [759, 672] width 92 height 26
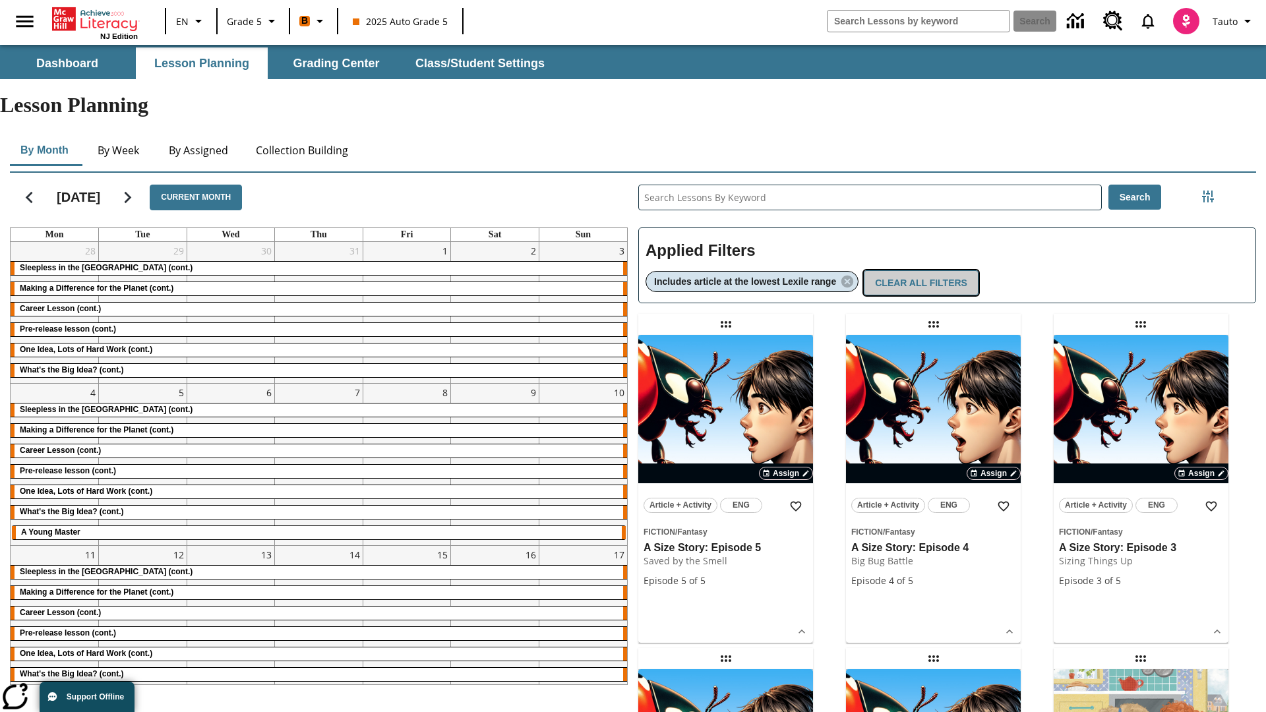
click at [923, 270] on button "Clear All Filters" at bounding box center [921, 283] width 115 height 26
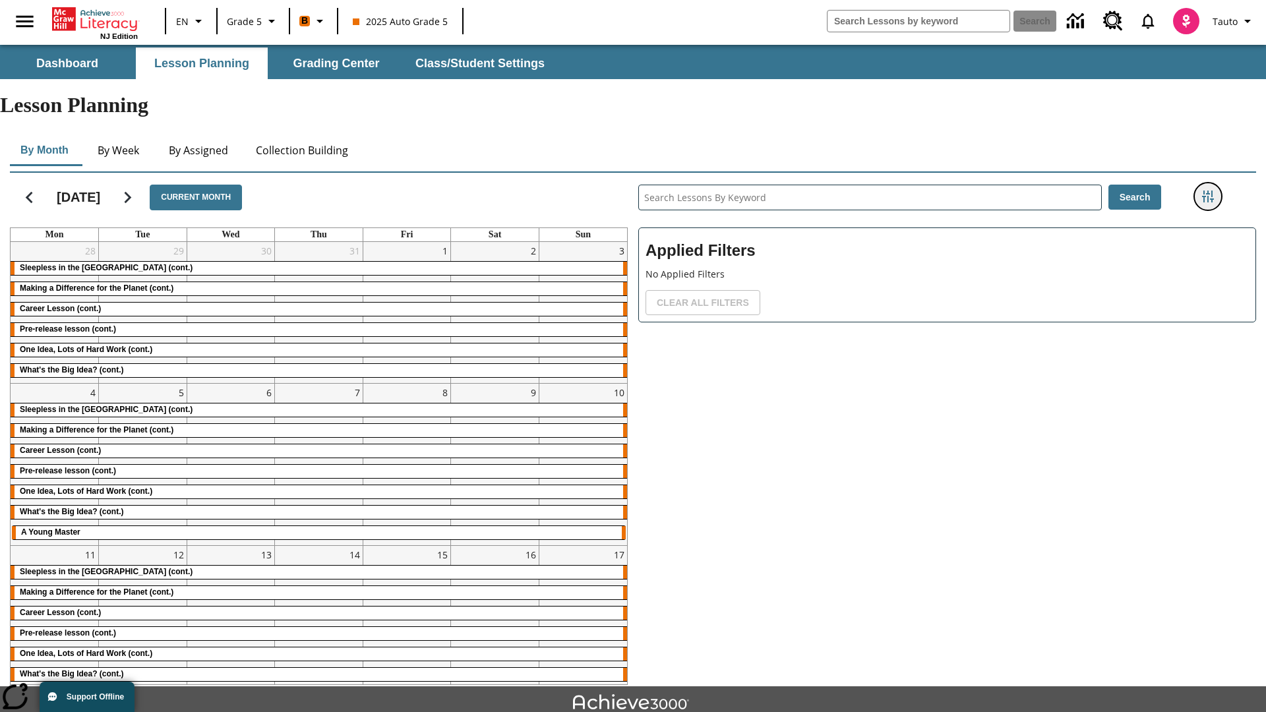
click at [1207, 191] on icon "Filters Side menu" at bounding box center [1208, 197] width 12 height 12
